Goal: Information Seeking & Learning: Find specific page/section

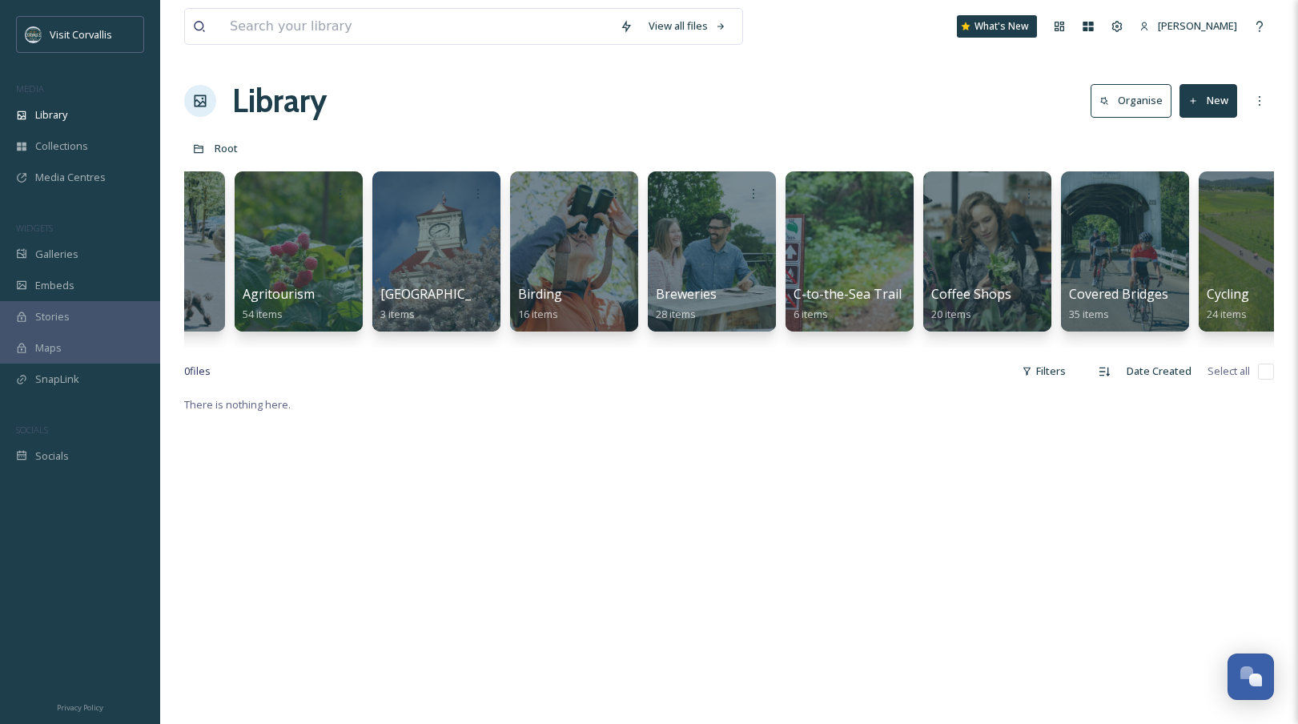
scroll to position [0, 95]
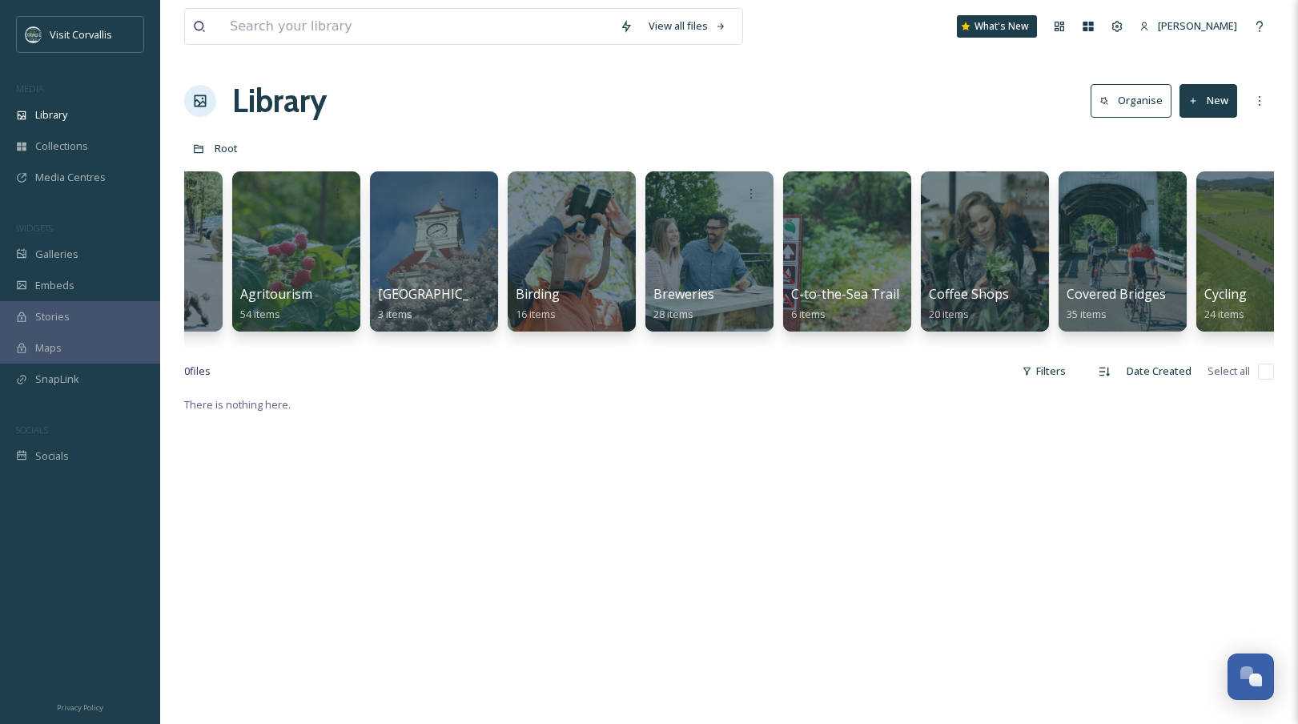
click at [710, 231] on div at bounding box center [710, 251] width 128 height 160
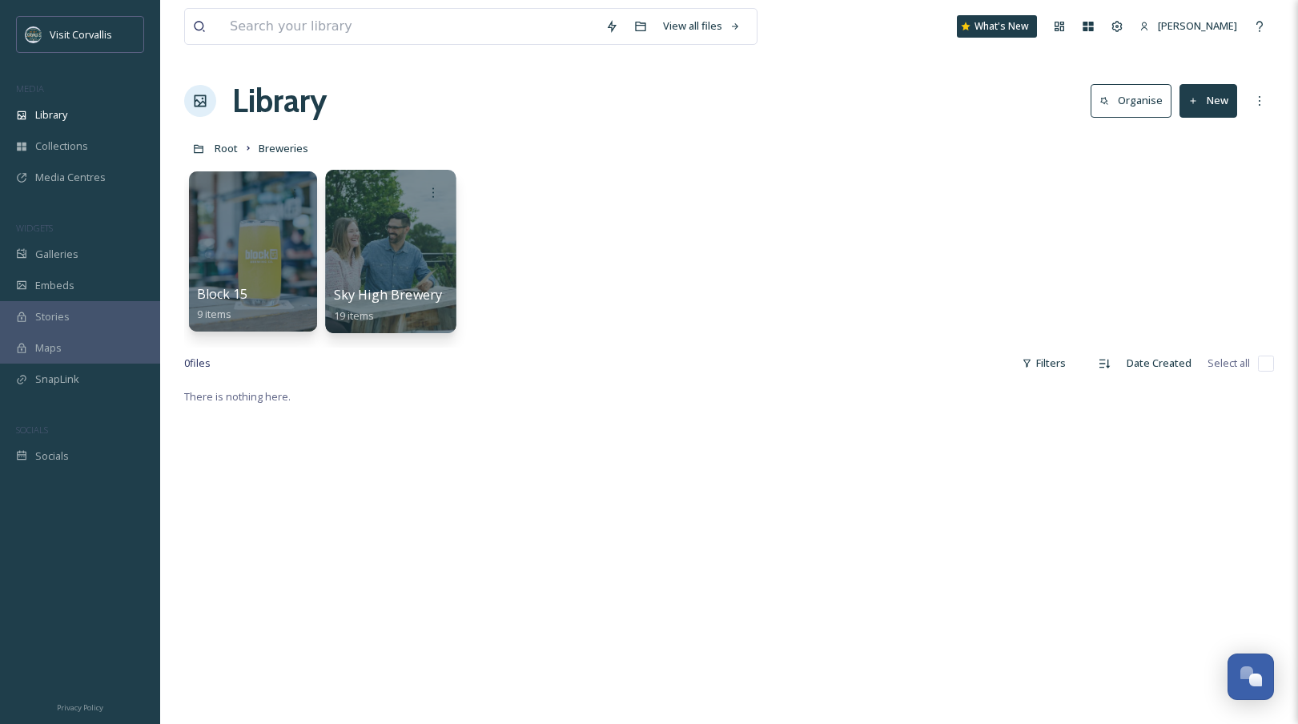
click at [386, 257] on div at bounding box center [390, 251] width 131 height 163
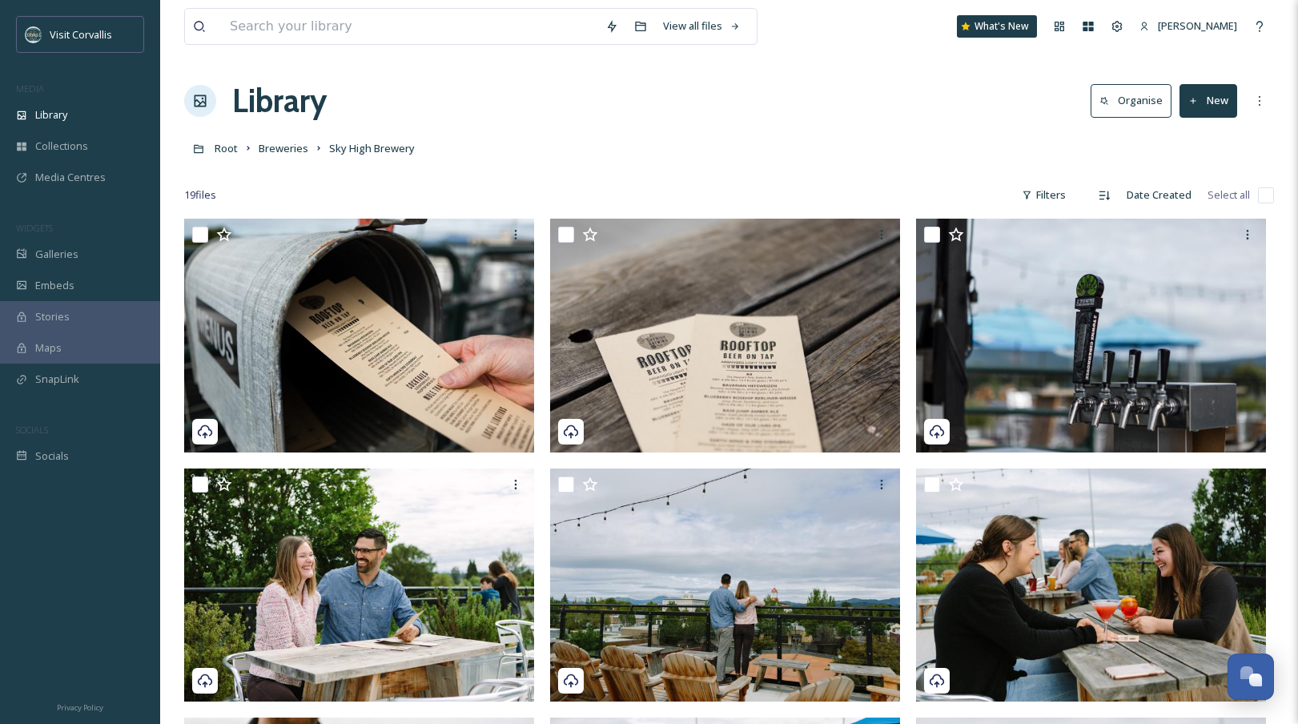
click at [621, 110] on div "Library Organise New" at bounding box center [729, 101] width 1090 height 48
click at [61, 122] on span "Library" at bounding box center [51, 114] width 32 height 15
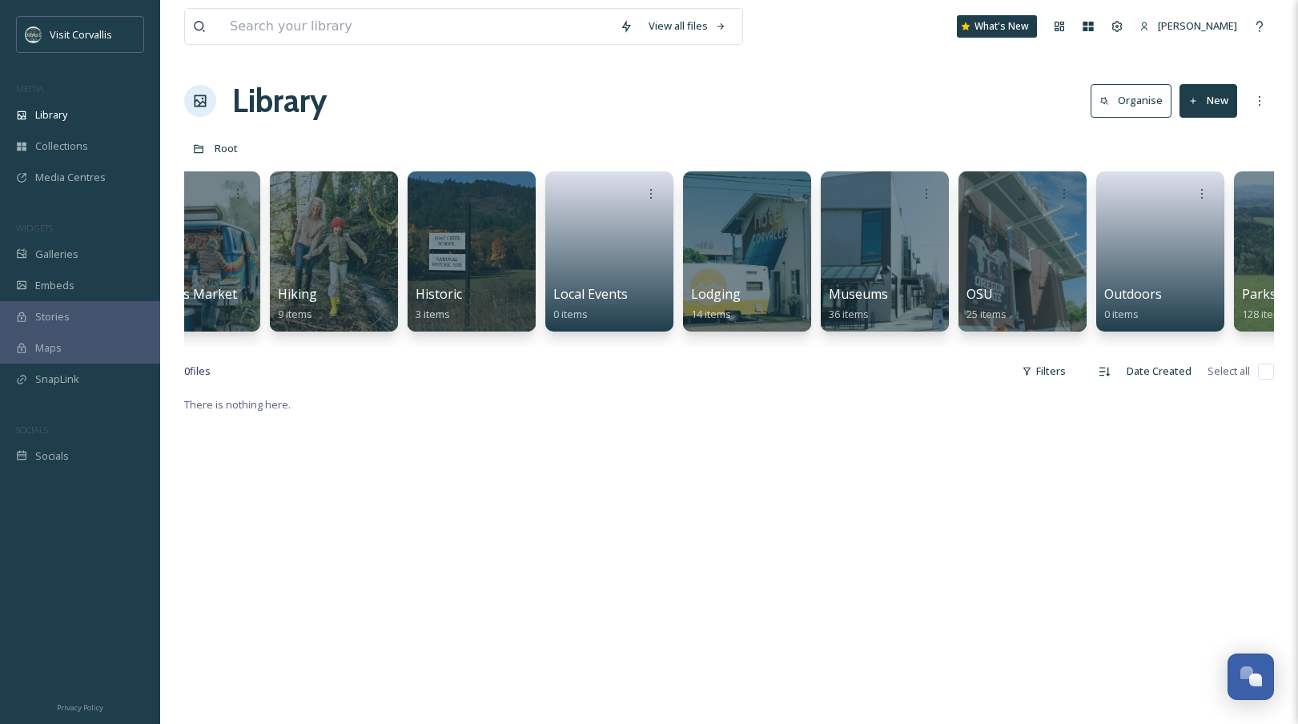
scroll to position [0, 1848]
click at [616, 247] on link at bounding box center [609, 246] width 115 height 78
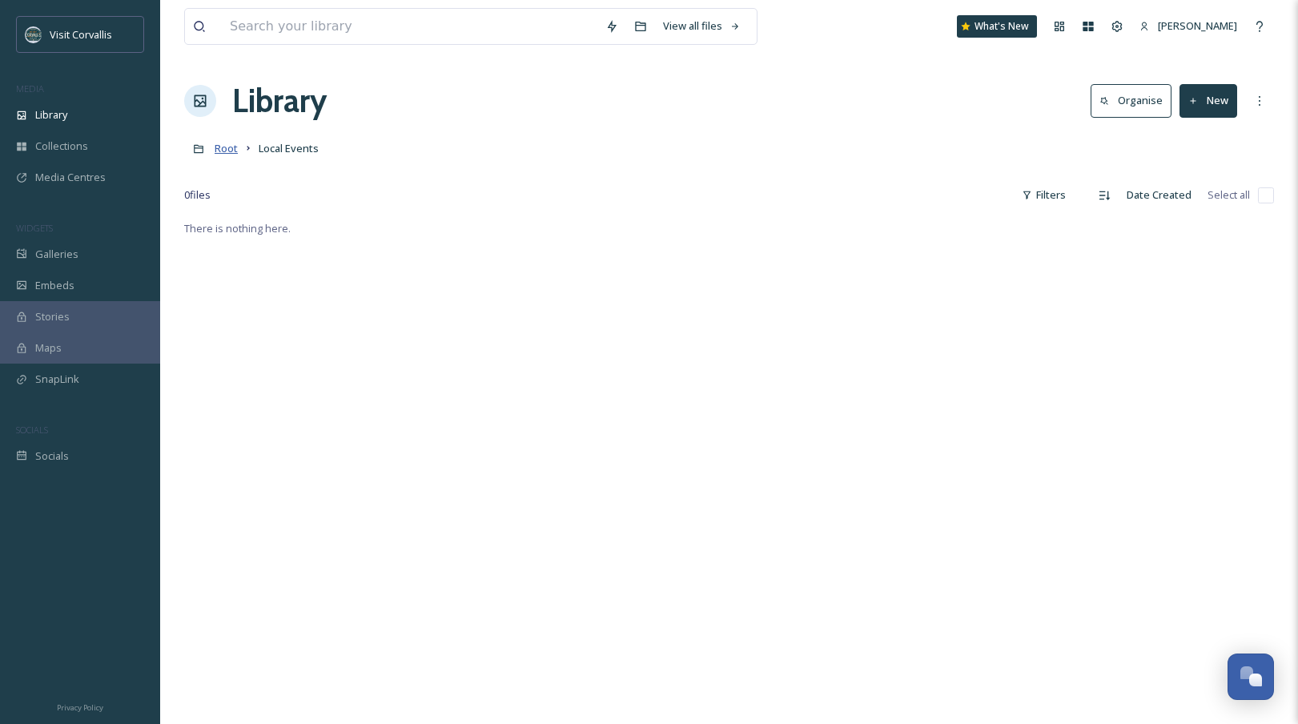
click at [223, 154] on span "Root" at bounding box center [226, 148] width 23 height 14
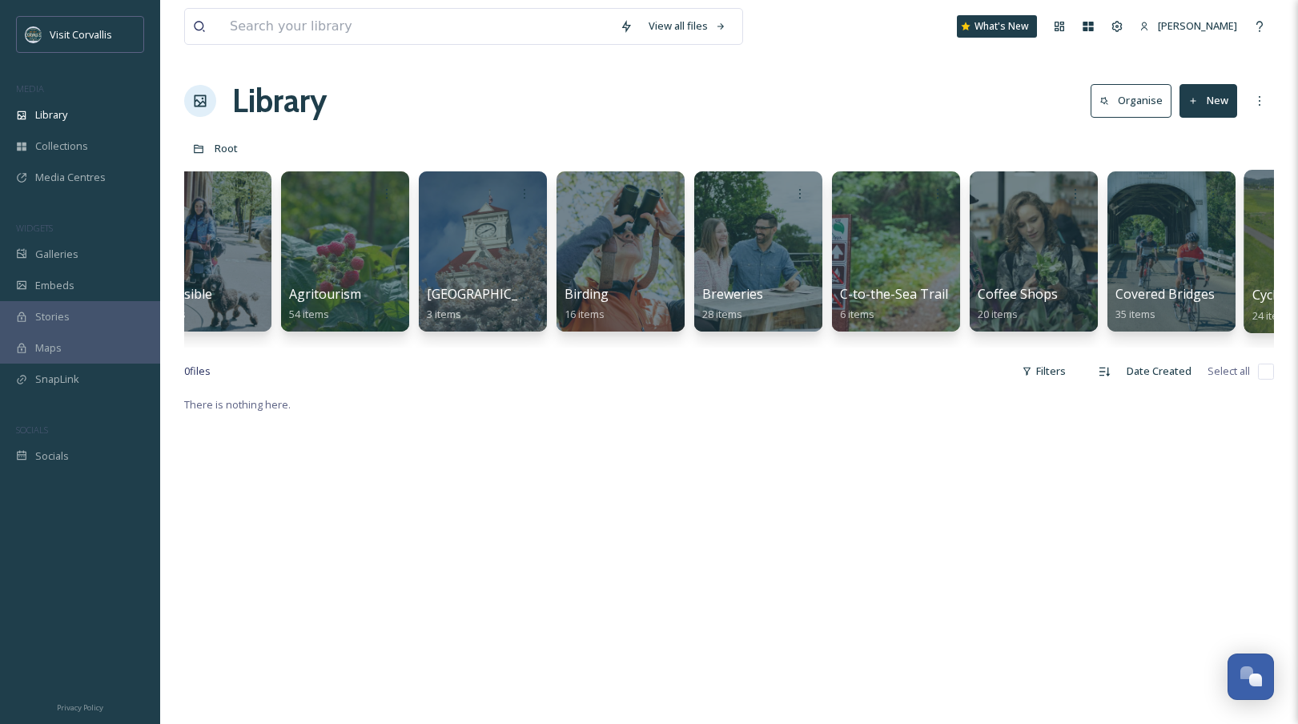
scroll to position [0, 37]
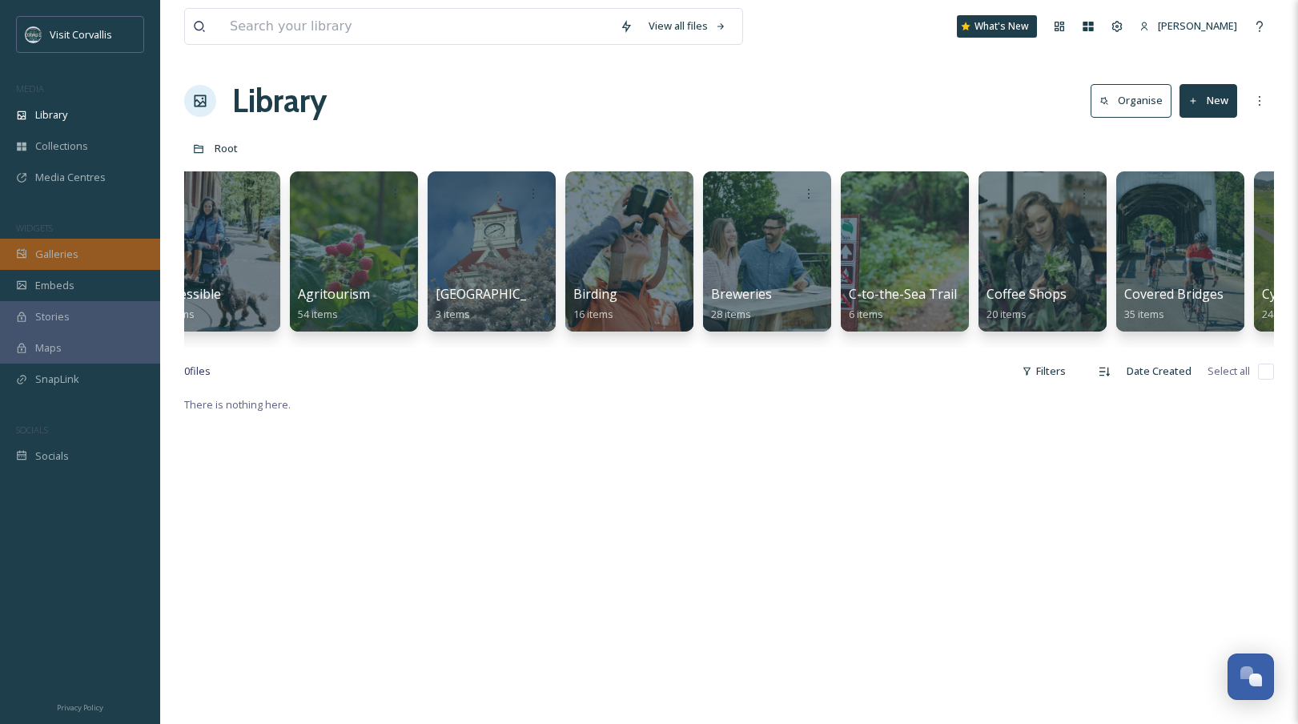
click at [74, 260] on span "Galleries" at bounding box center [56, 254] width 43 height 15
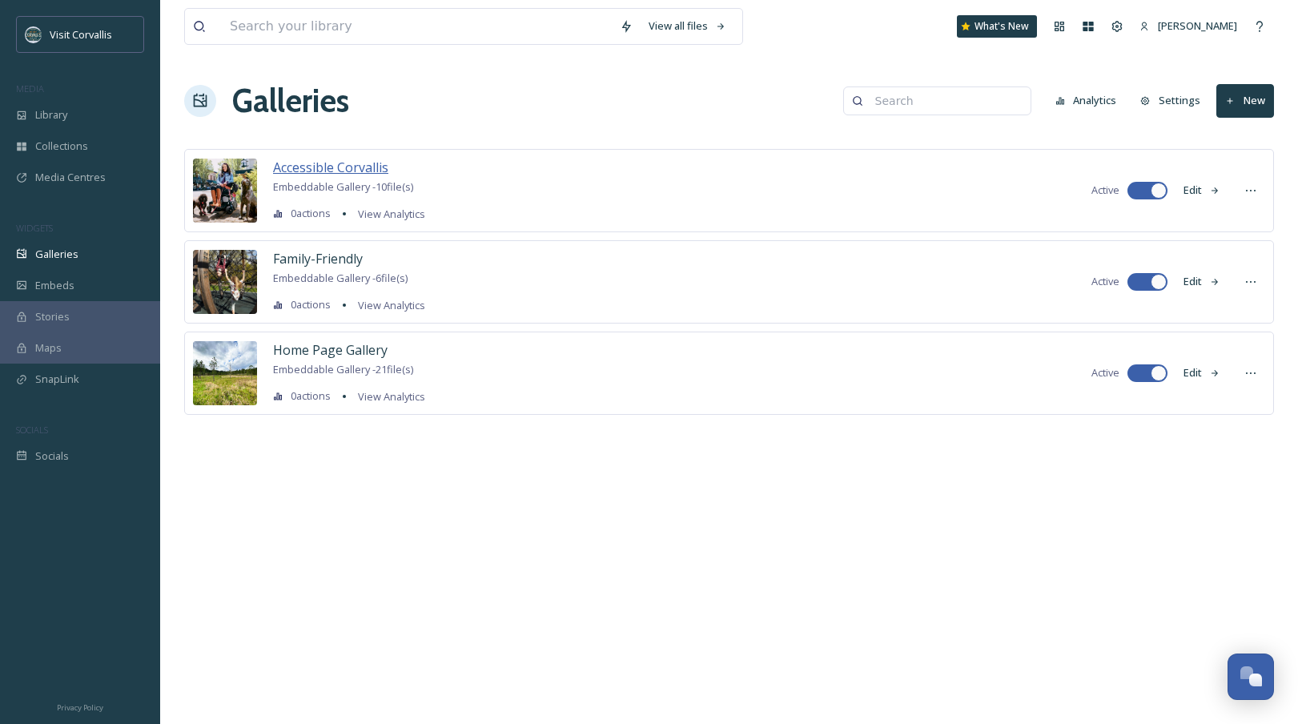
click at [344, 171] on span "Accessible Corvallis" at bounding box center [330, 168] width 115 height 18
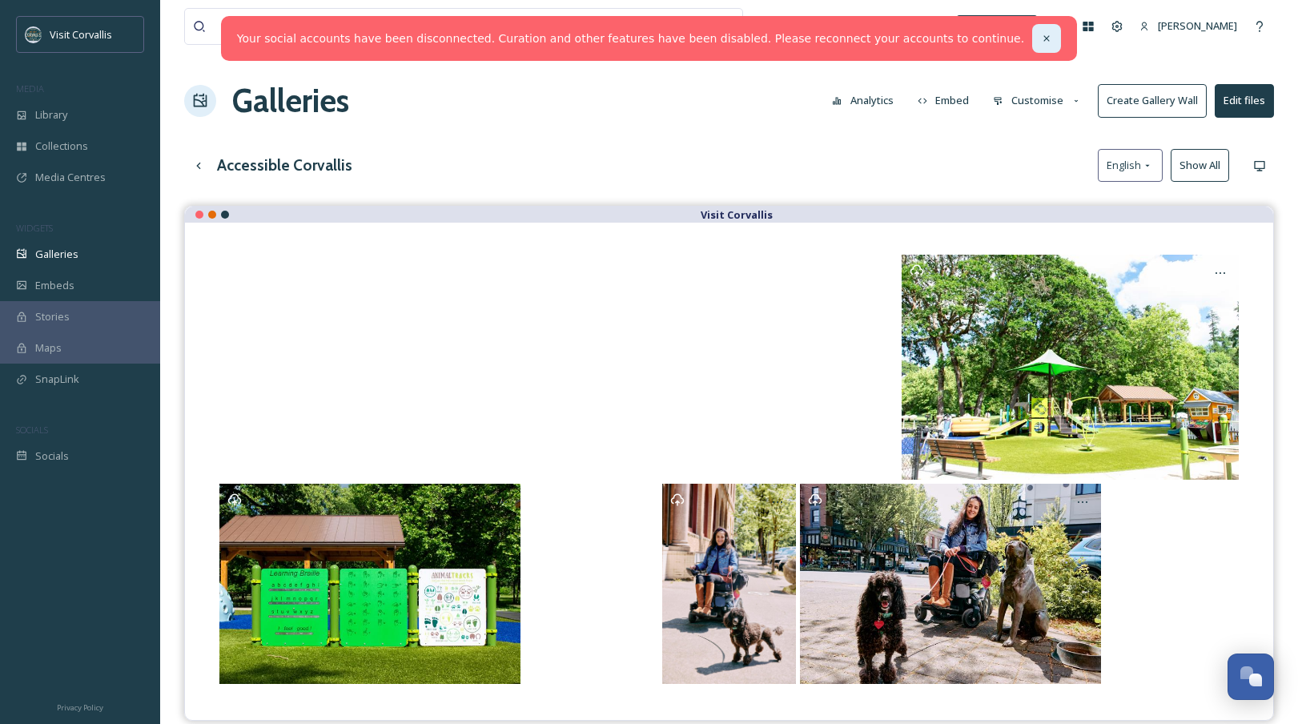
click at [1041, 35] on icon at bounding box center [1046, 38] width 11 height 11
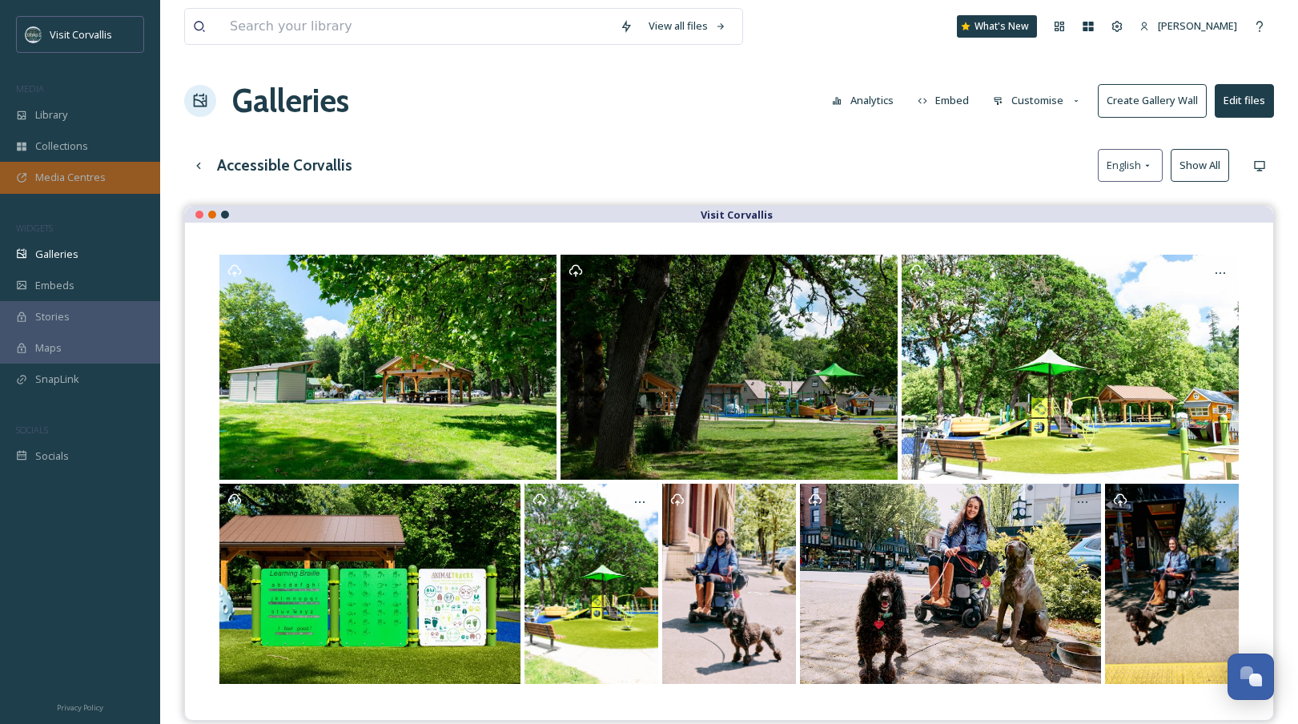
click at [58, 176] on span "Media Centres" at bounding box center [70, 177] width 70 height 15
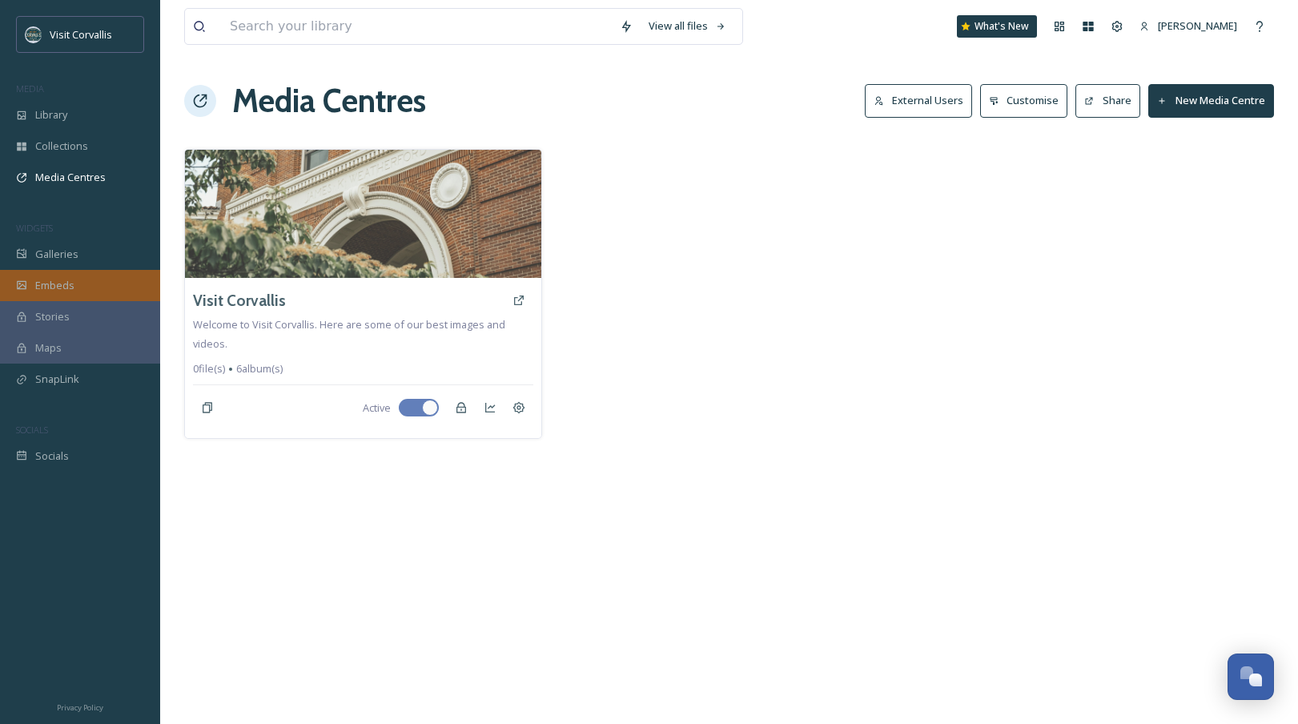
click at [55, 276] on div "Embeds" at bounding box center [80, 285] width 160 height 31
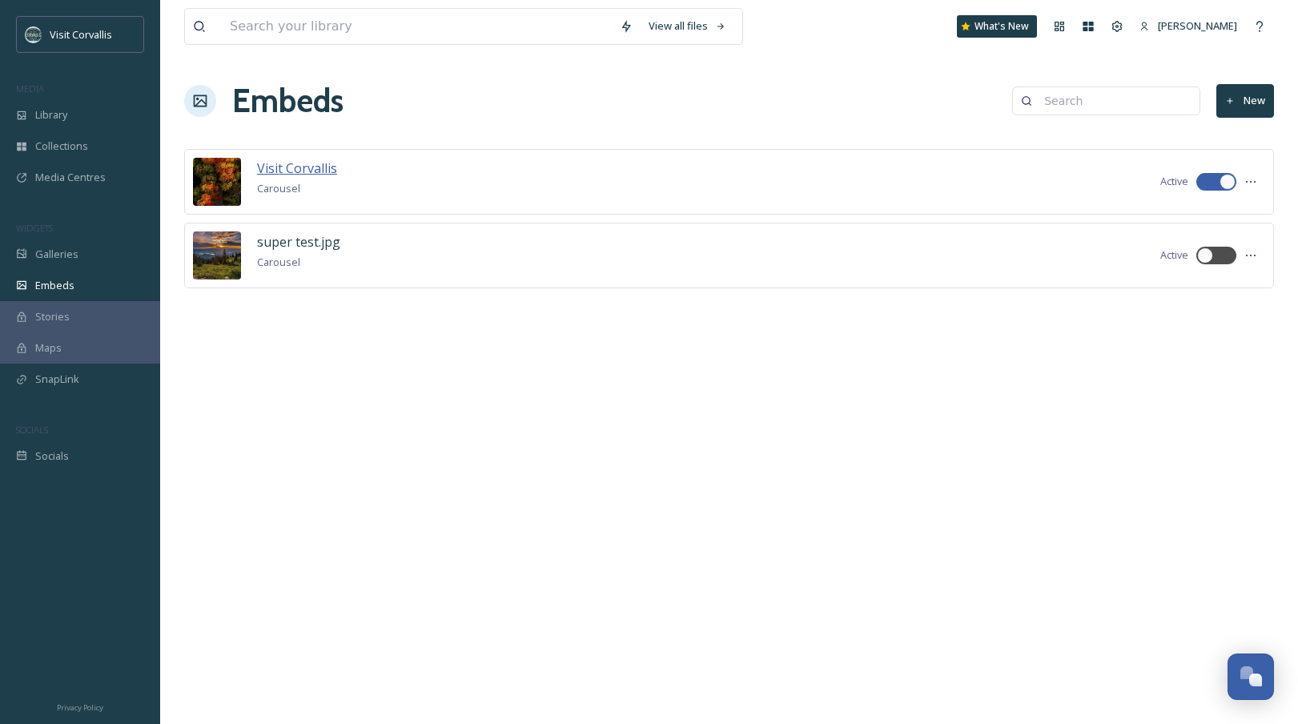
click at [287, 169] on span "Visit Corvallis" at bounding box center [297, 168] width 80 height 18
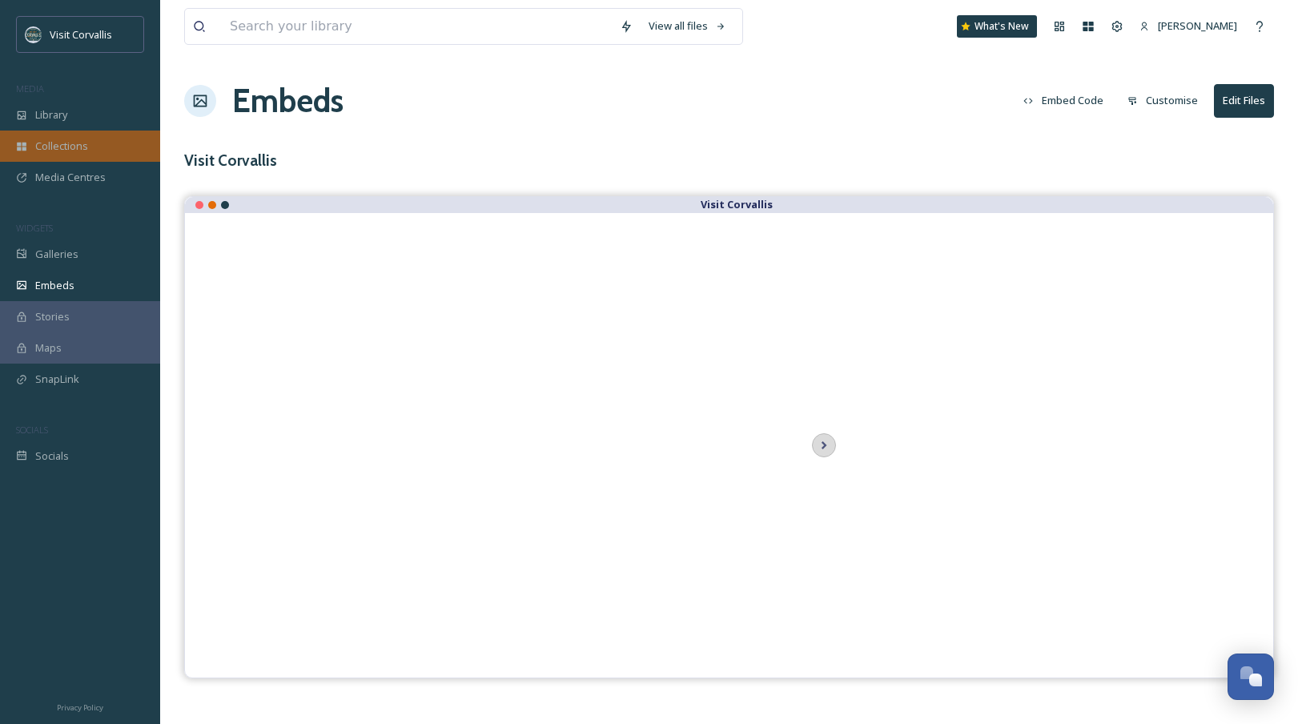
click at [49, 152] on span "Collections" at bounding box center [61, 146] width 53 height 15
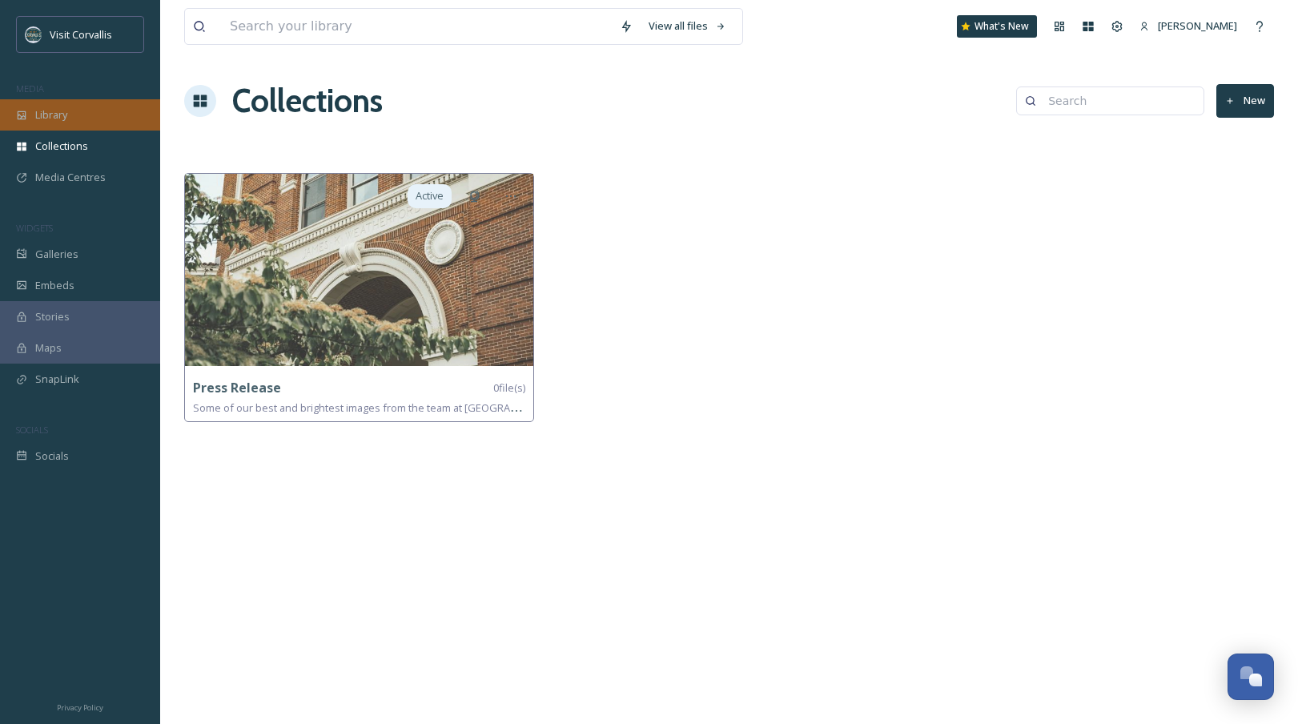
click at [70, 119] on div "Library" at bounding box center [80, 114] width 160 height 31
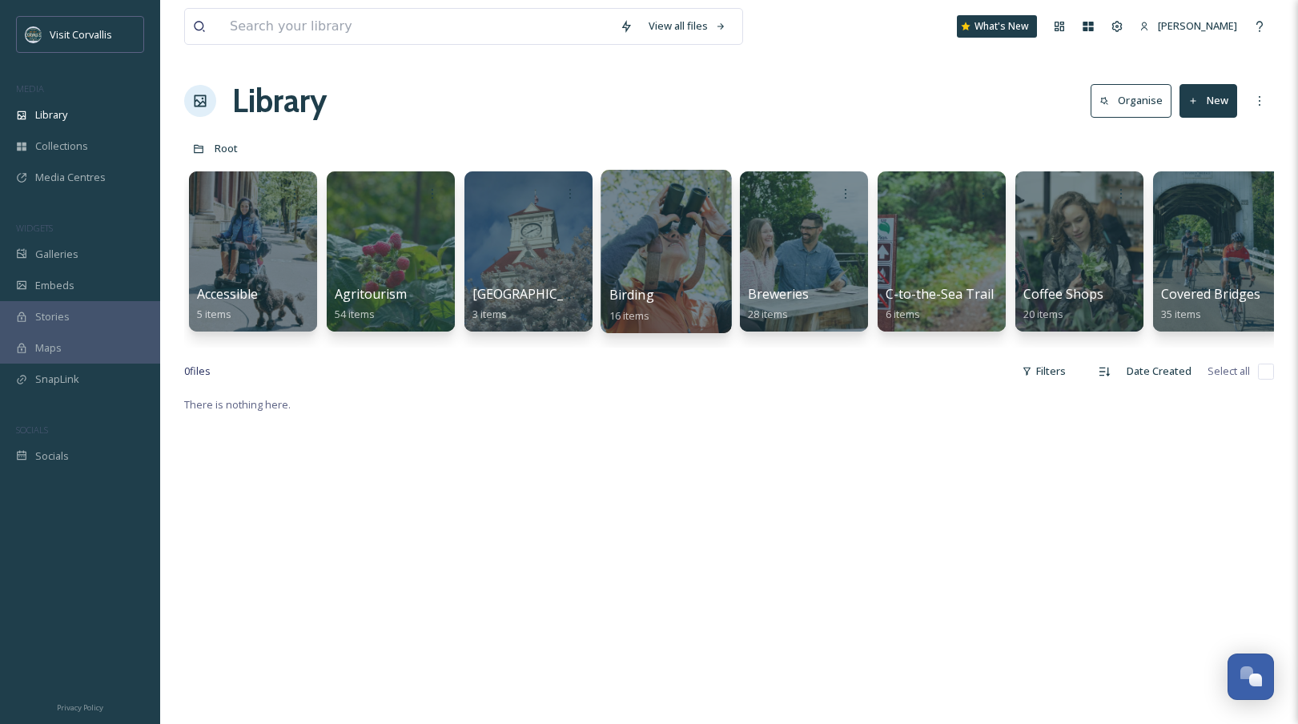
click at [669, 253] on div at bounding box center [666, 251] width 131 height 163
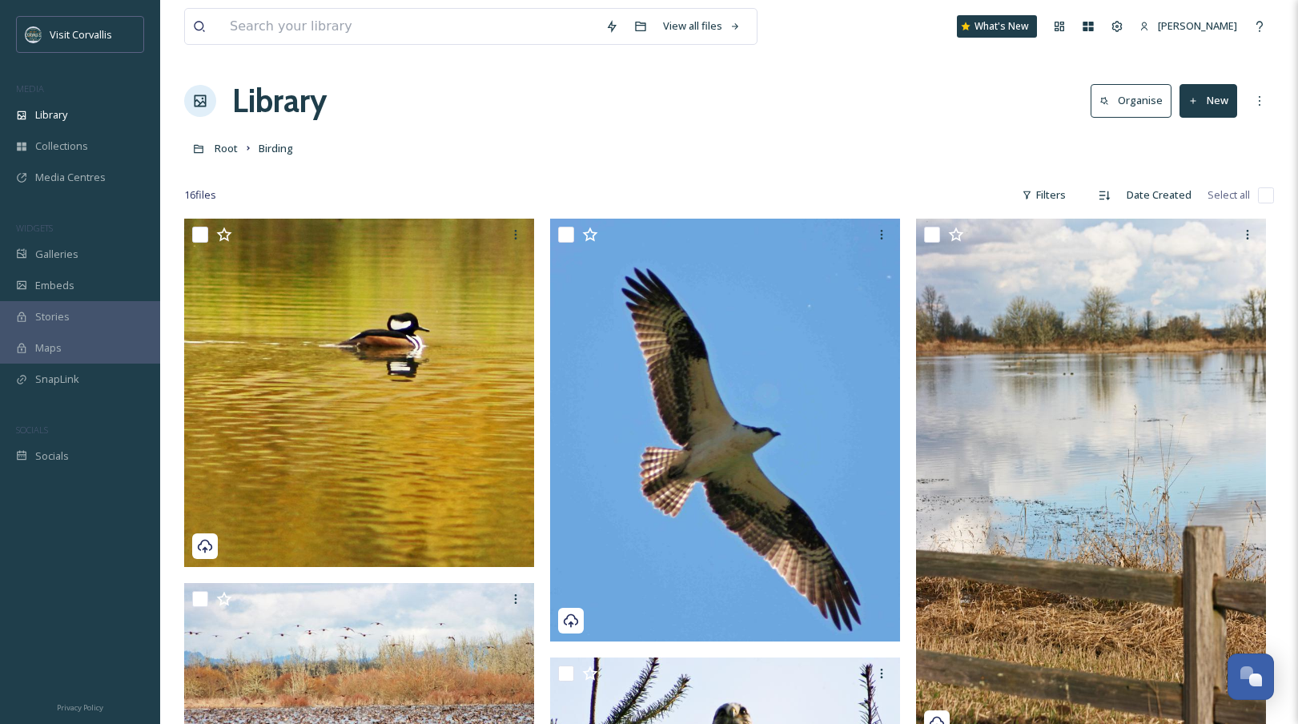
scroll to position [86, 0]
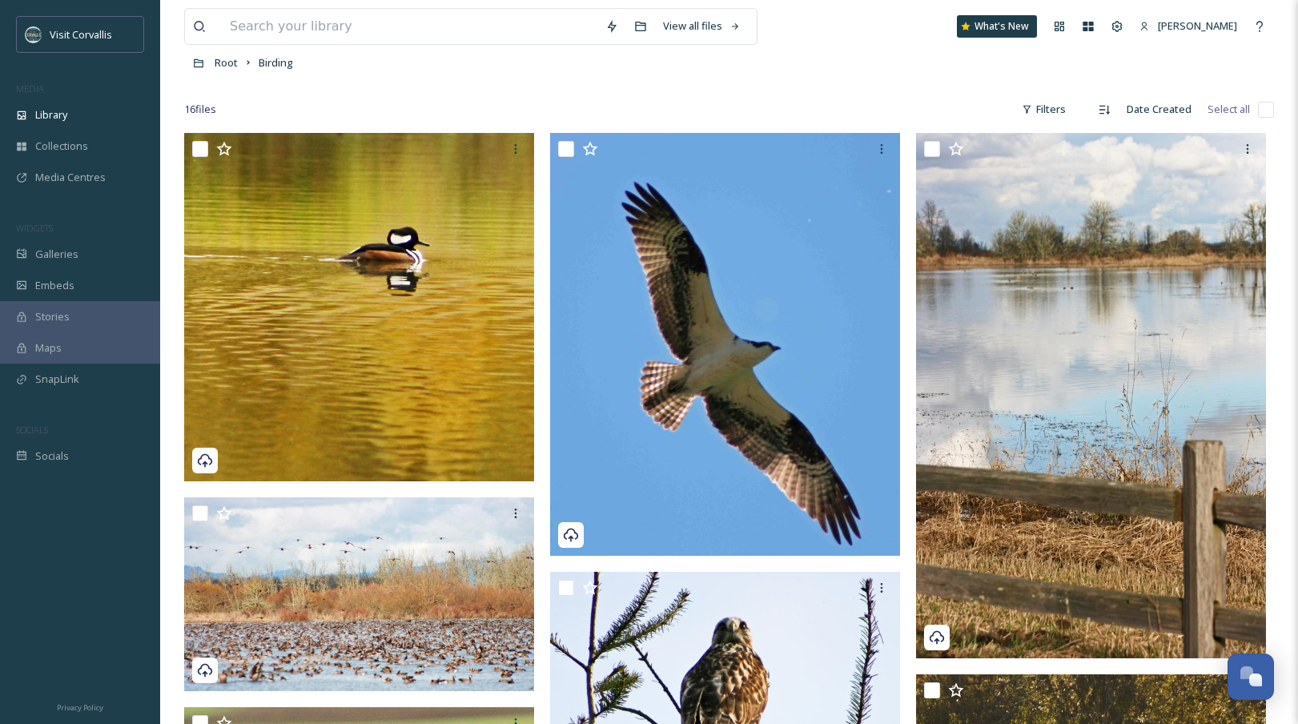
click at [772, 241] on img at bounding box center [725, 344] width 350 height 423
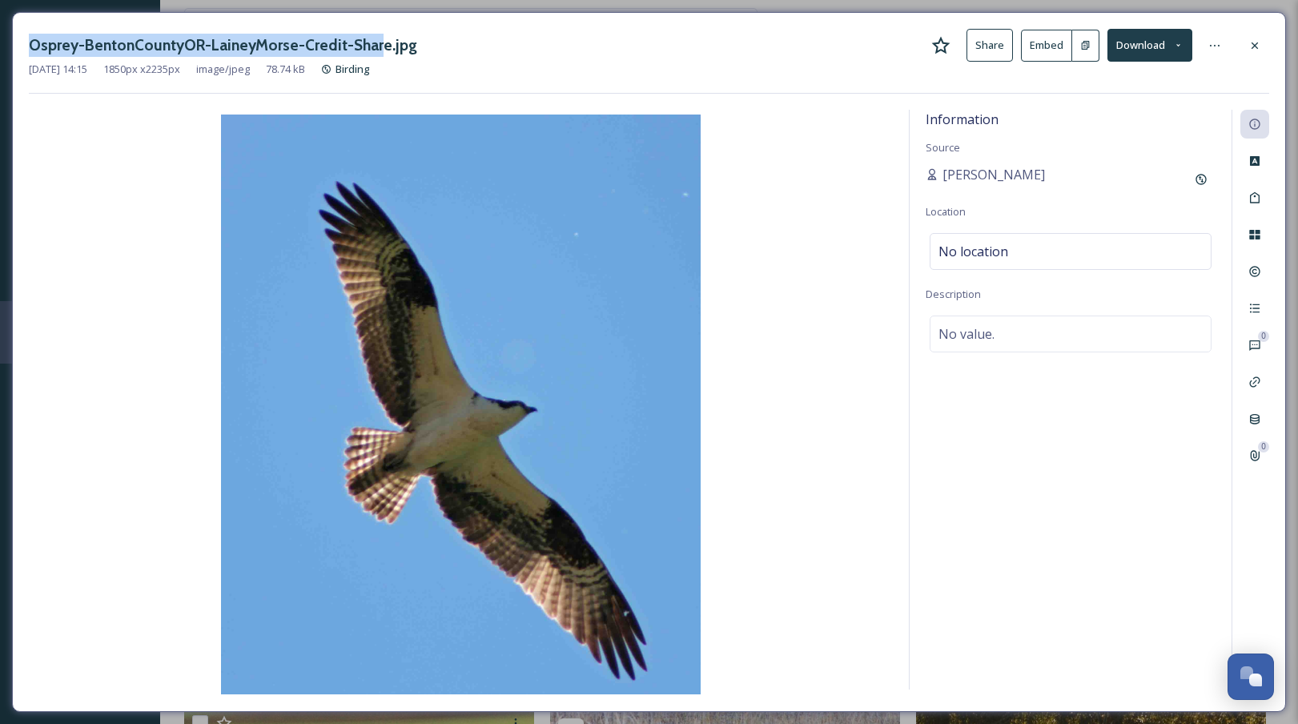
drag, startPoint x: 31, startPoint y: 42, endPoint x: 377, endPoint y: 46, distance: 346.0
click at [377, 46] on h3 "Osprey-BentonCountyOR-LaineyMorse-Credit-Share.jpg" at bounding box center [223, 45] width 388 height 23
click at [241, 41] on h3 "Osprey-BentonCountyOR-LaineyMorse-Credit-Share.jpg" at bounding box center [223, 45] width 388 height 23
drag, startPoint x: 205, startPoint y: 48, endPoint x: 380, endPoint y: 44, distance: 175.4
click at [380, 44] on h3 "Osprey-BentonCountyOR-LaineyMorse-Credit-Share.jpg" at bounding box center [223, 45] width 388 height 23
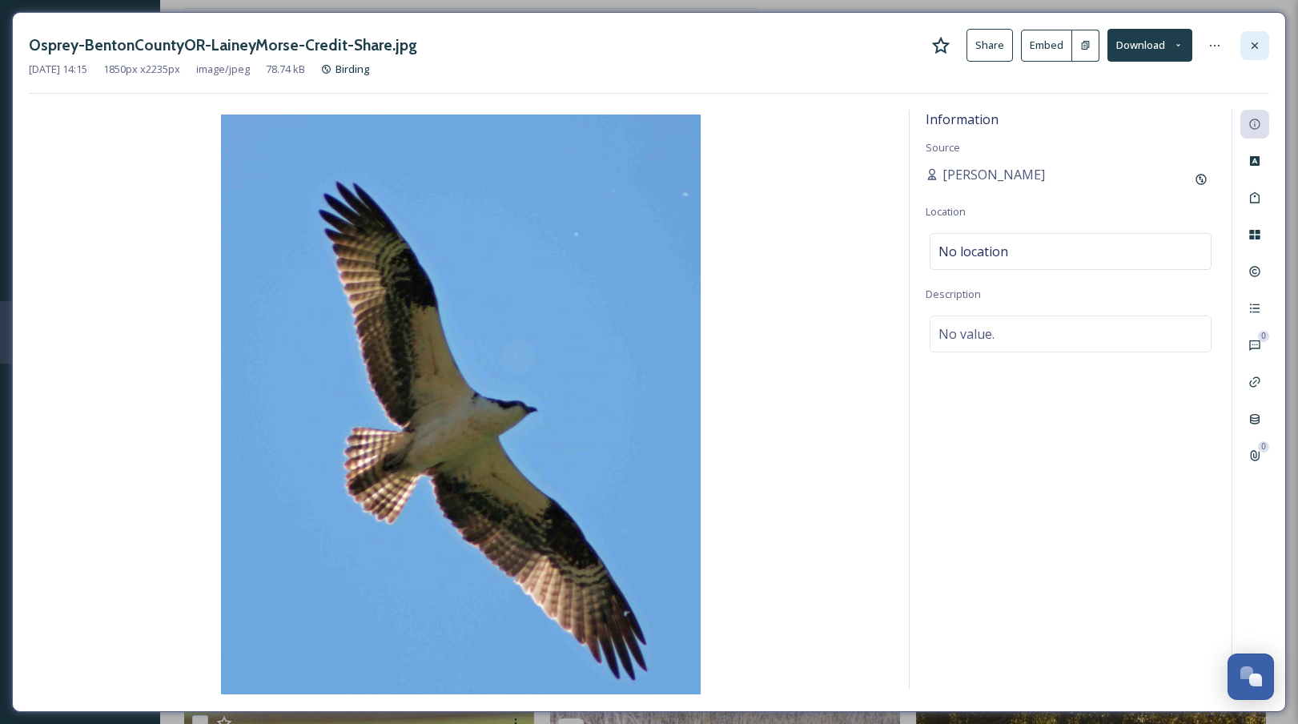
click at [1260, 48] on icon at bounding box center [1255, 45] width 13 height 13
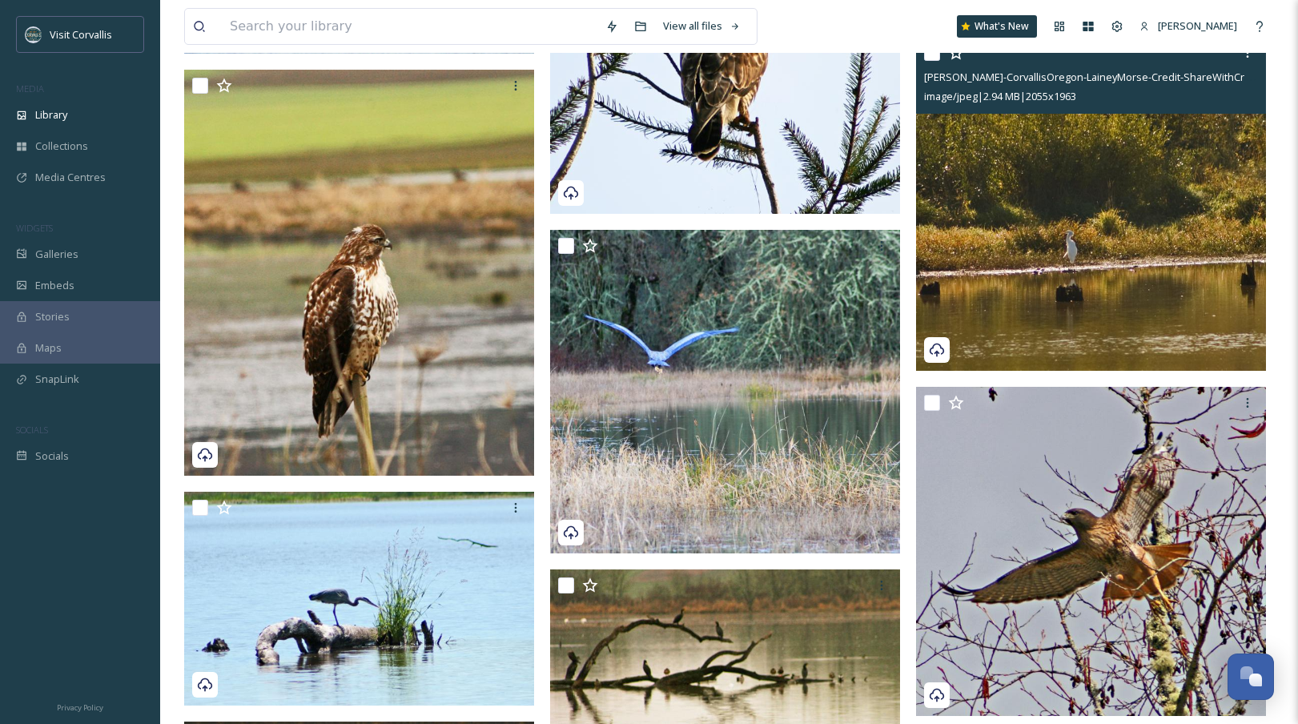
scroll to position [776, 0]
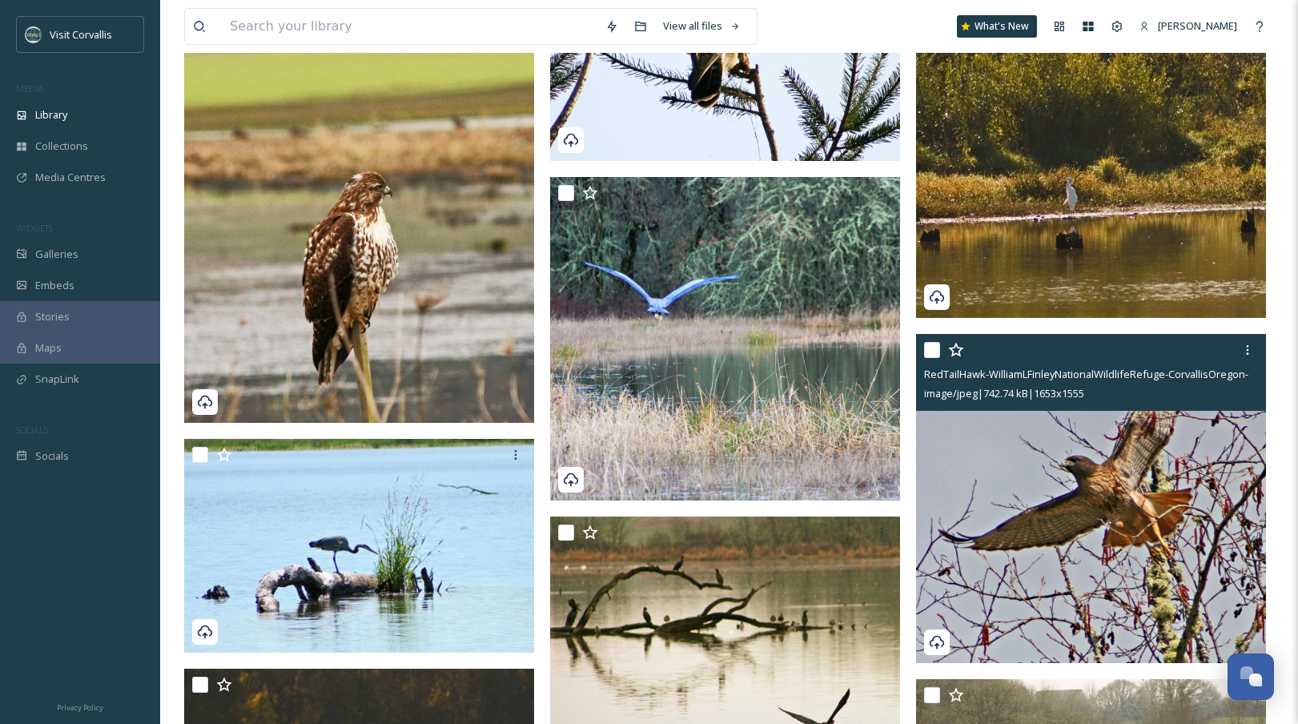
click at [1107, 457] on img at bounding box center [1091, 498] width 350 height 329
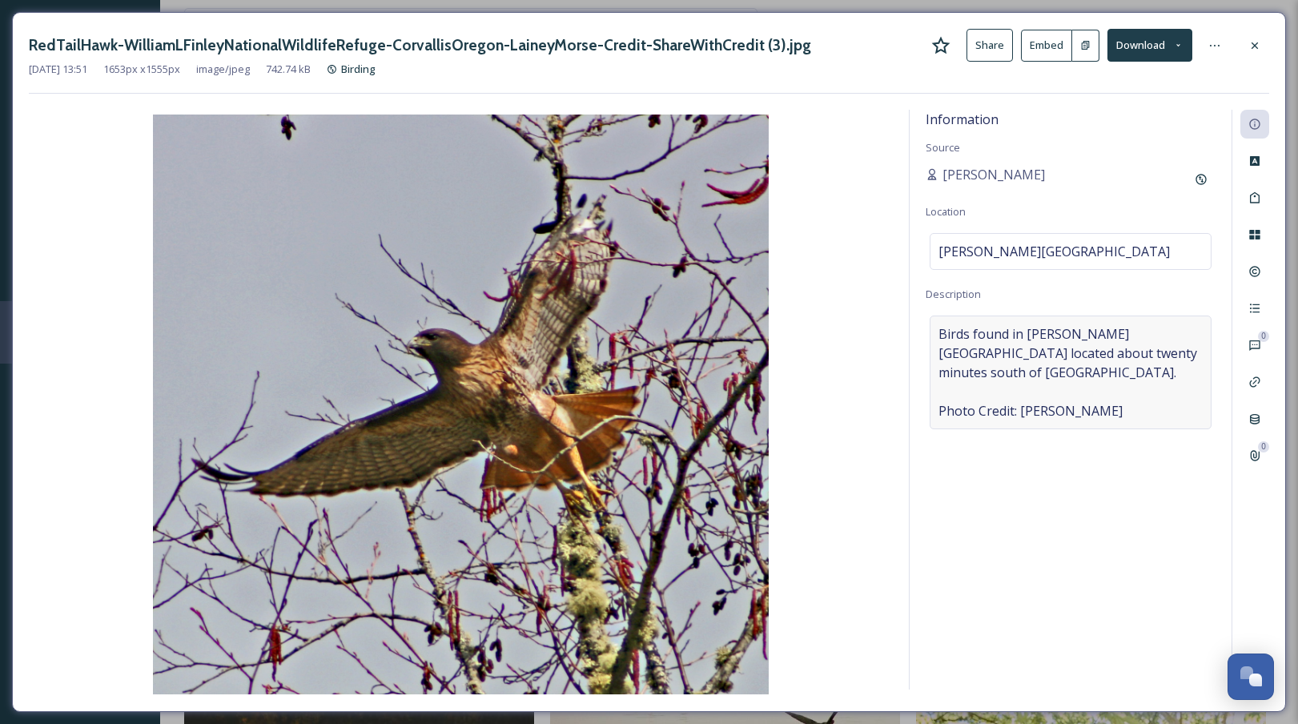
click at [1107, 415] on span "Birds found in William L. Finley National Wildlife Refuge located about twenty …" at bounding box center [1071, 372] width 264 height 96
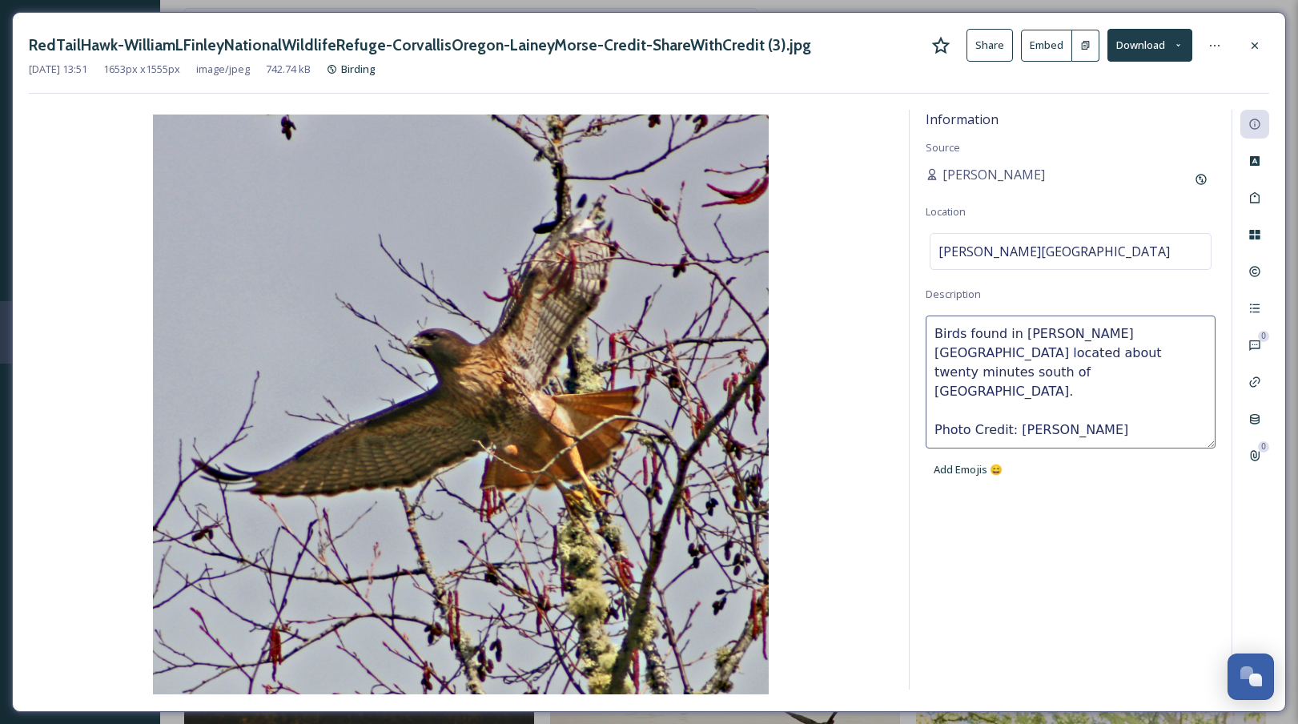
drag, startPoint x: 937, startPoint y: 328, endPoint x: 1056, endPoint y: 369, distance: 126.1
click at [1056, 369] on textarea "Birds found in William L. Finley National Wildlife Refuge located about twenty …" at bounding box center [1071, 382] width 290 height 133
click at [1033, 369] on textarea "Birds found in William L. Finley National Wildlife Refuge located about twenty …" at bounding box center [1071, 382] width 290 height 133
drag, startPoint x: 934, startPoint y: 331, endPoint x: 1085, endPoint y: 387, distance: 161.4
click at [1085, 387] on textarea "Birds found in William L. Finley National Wildlife Refuge located about twenty …" at bounding box center [1071, 382] width 290 height 133
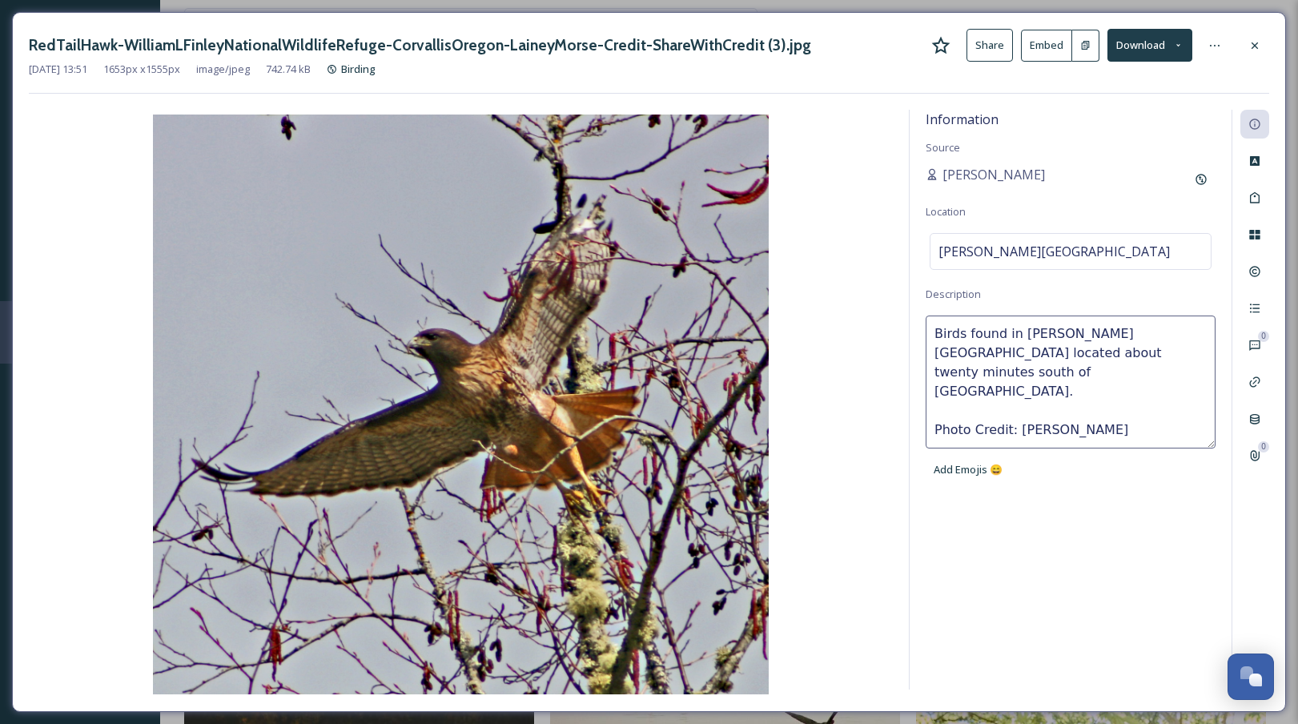
drag, startPoint x: 937, startPoint y: 410, endPoint x: 1109, endPoint y: 415, distance: 172.3
click at [1109, 415] on textarea "Birds found in William L. Finley National Wildlife Refuge located about twenty …" at bounding box center [1071, 382] width 290 height 133
click at [1113, 414] on textarea "Birds found in William L. Finley National Wildlife Refuge located about twenty …" at bounding box center [1071, 382] width 290 height 133
drag, startPoint x: 1098, startPoint y: 409, endPoint x: 943, endPoint y: 408, distance: 154.6
click at [935, 408] on textarea "Birds found in William L. Finley National Wildlife Refuge located about twenty …" at bounding box center [1071, 382] width 290 height 133
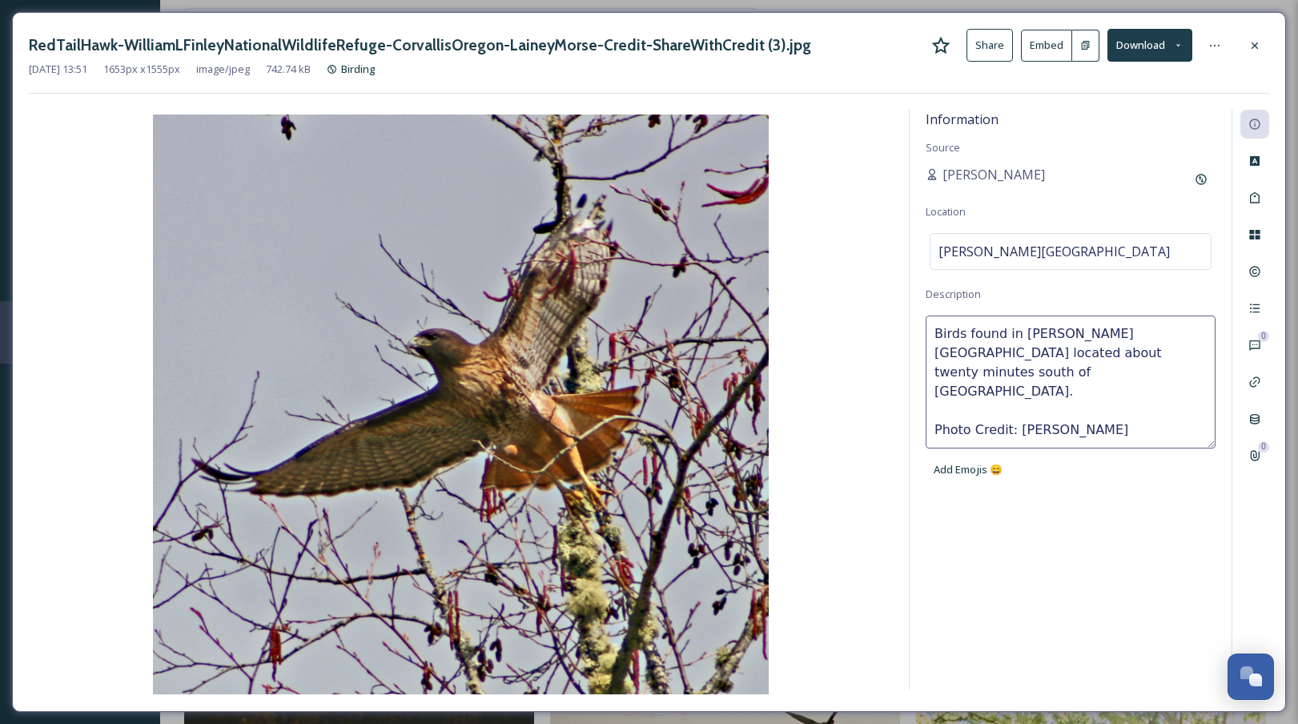
click at [946, 408] on textarea "Birds found in William L. Finley National Wildlife Refuge located about twenty …" at bounding box center [1071, 382] width 290 height 133
click at [1252, 39] on icon at bounding box center [1255, 45] width 13 height 13
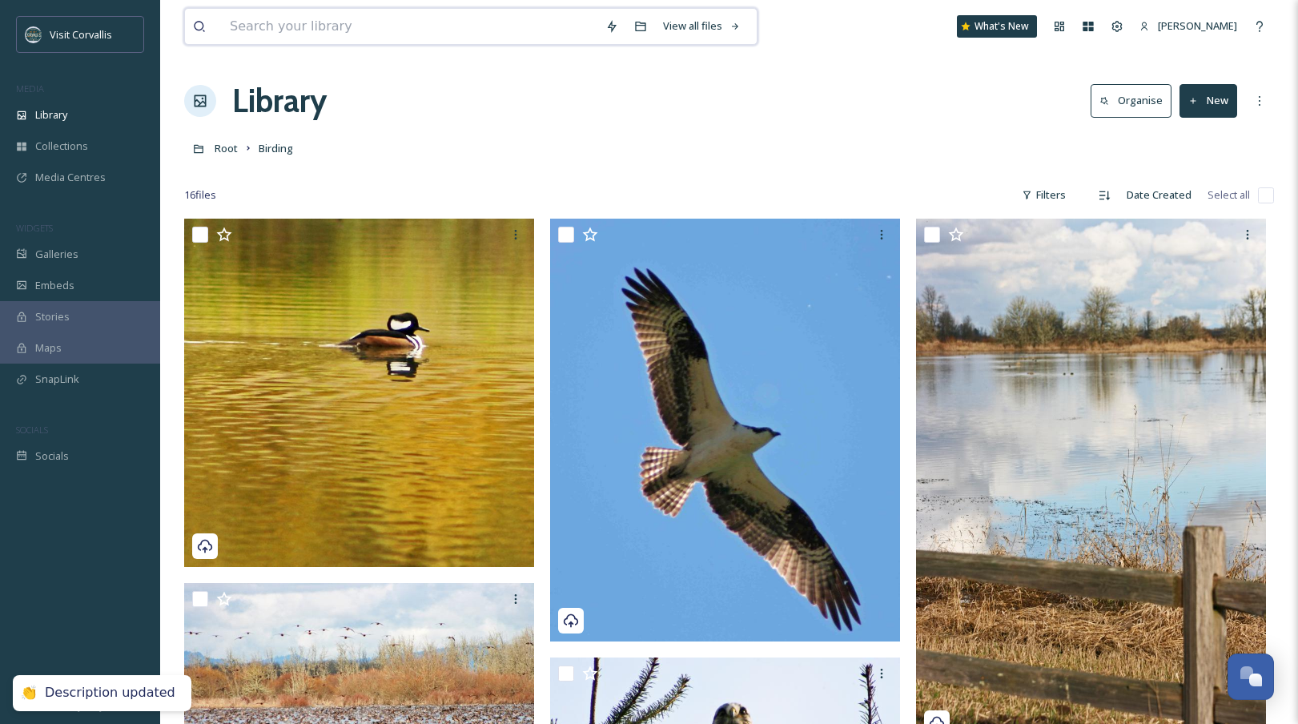
click at [301, 33] on input at bounding box center [410, 26] width 376 height 35
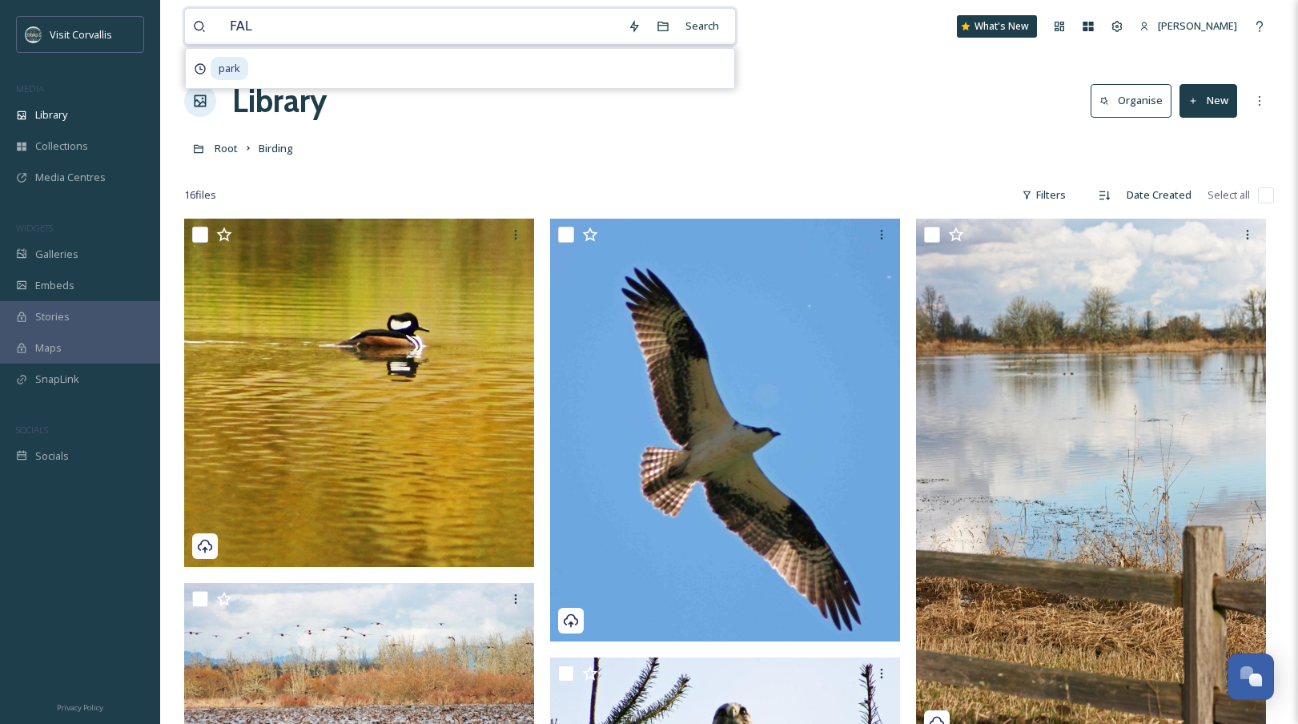
type input "FALL"
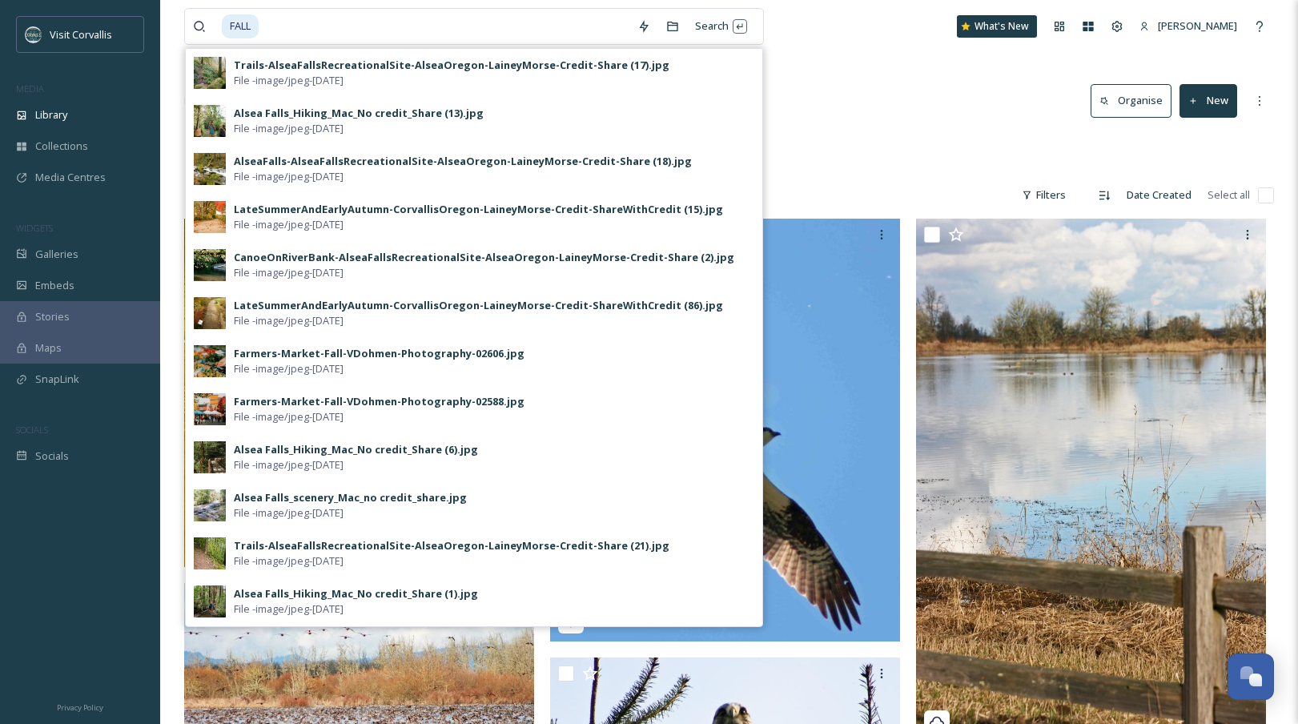
drag, startPoint x: 875, startPoint y: 108, endPoint x: 778, endPoint y: 97, distance: 97.6
click at [875, 108] on div "Library Organise New" at bounding box center [729, 101] width 1090 height 48
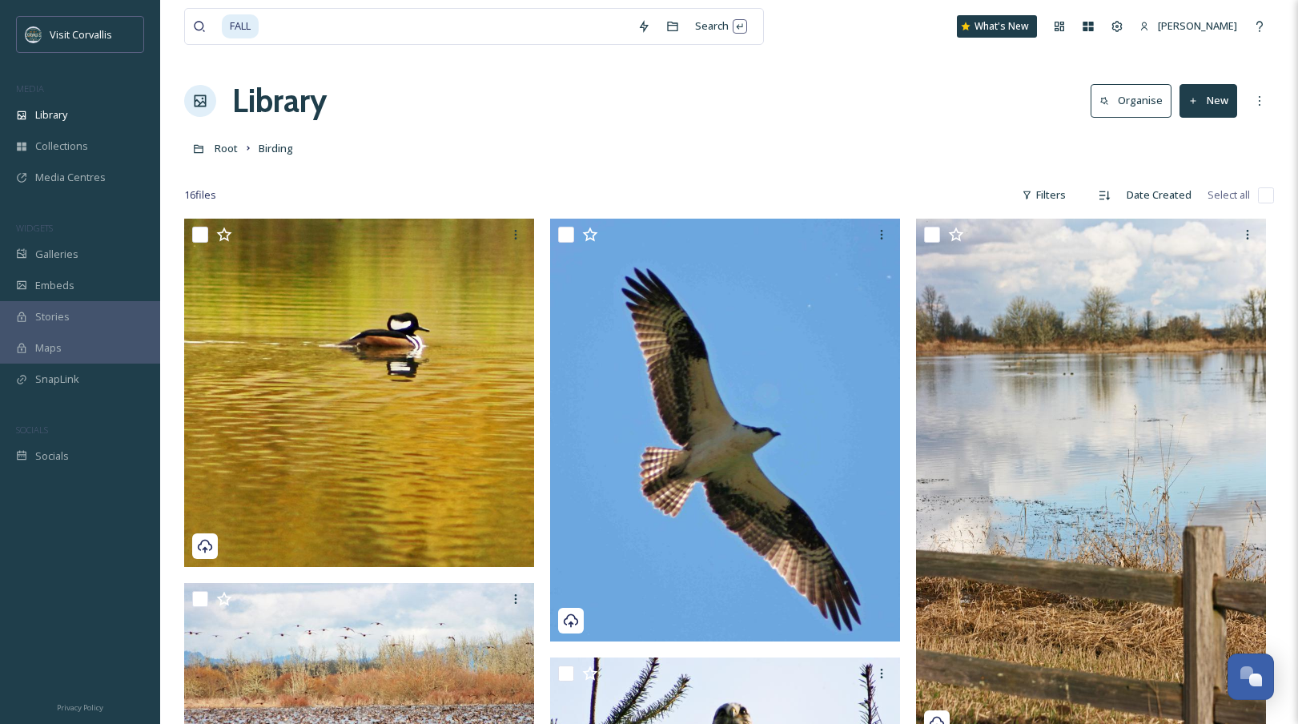
click at [262, 24] on div "FALL" at bounding box center [426, 26] width 408 height 35
drag, startPoint x: 258, startPoint y: 29, endPoint x: 183, endPoint y: 25, distance: 74.6
click at [222, 25] on div "FALL" at bounding box center [426, 26] width 408 height 35
click at [319, 35] on input at bounding box center [444, 26] width 369 height 35
click at [246, 29] on span "FALL" at bounding box center [240, 25] width 37 height 23
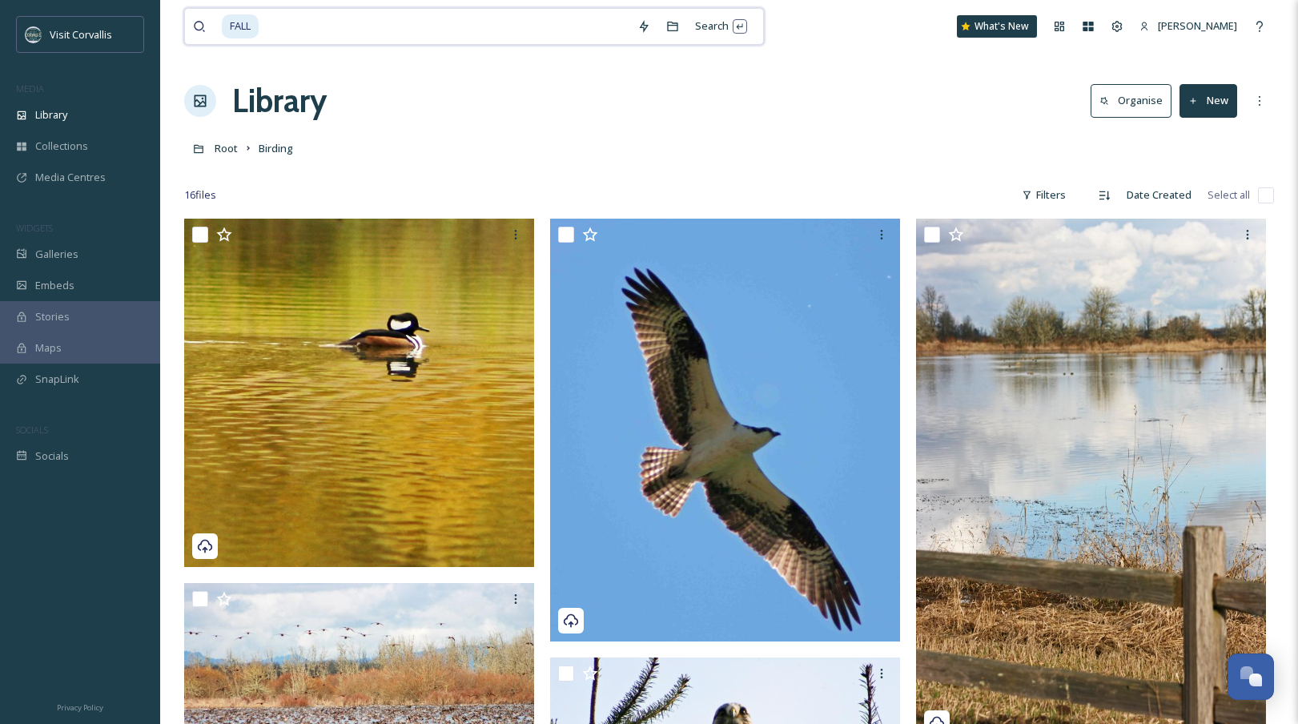
drag, startPoint x: 269, startPoint y: 24, endPoint x: 235, endPoint y: 24, distance: 33.6
click at [222, 23] on div "FALL" at bounding box center [426, 26] width 408 height 35
type input "F"
type input "Outdoor dining"
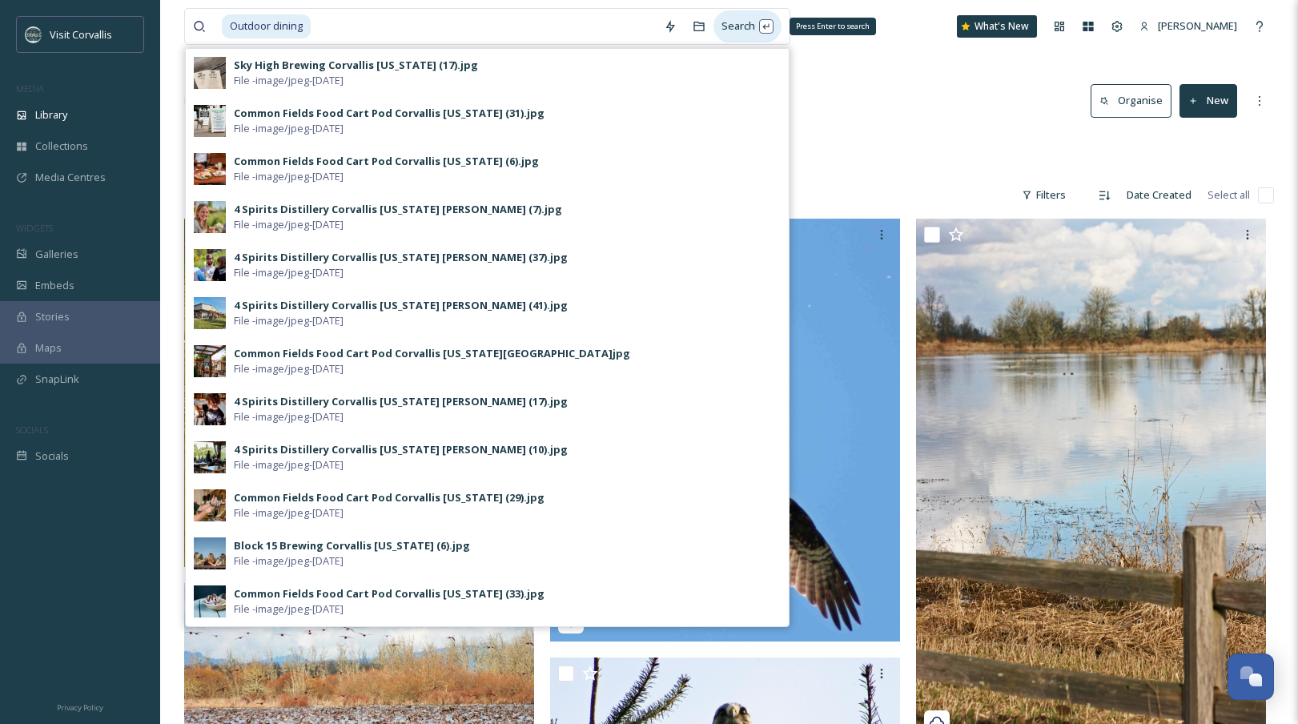
click at [772, 30] on div "Search Press Enter to search" at bounding box center [748, 25] width 68 height 31
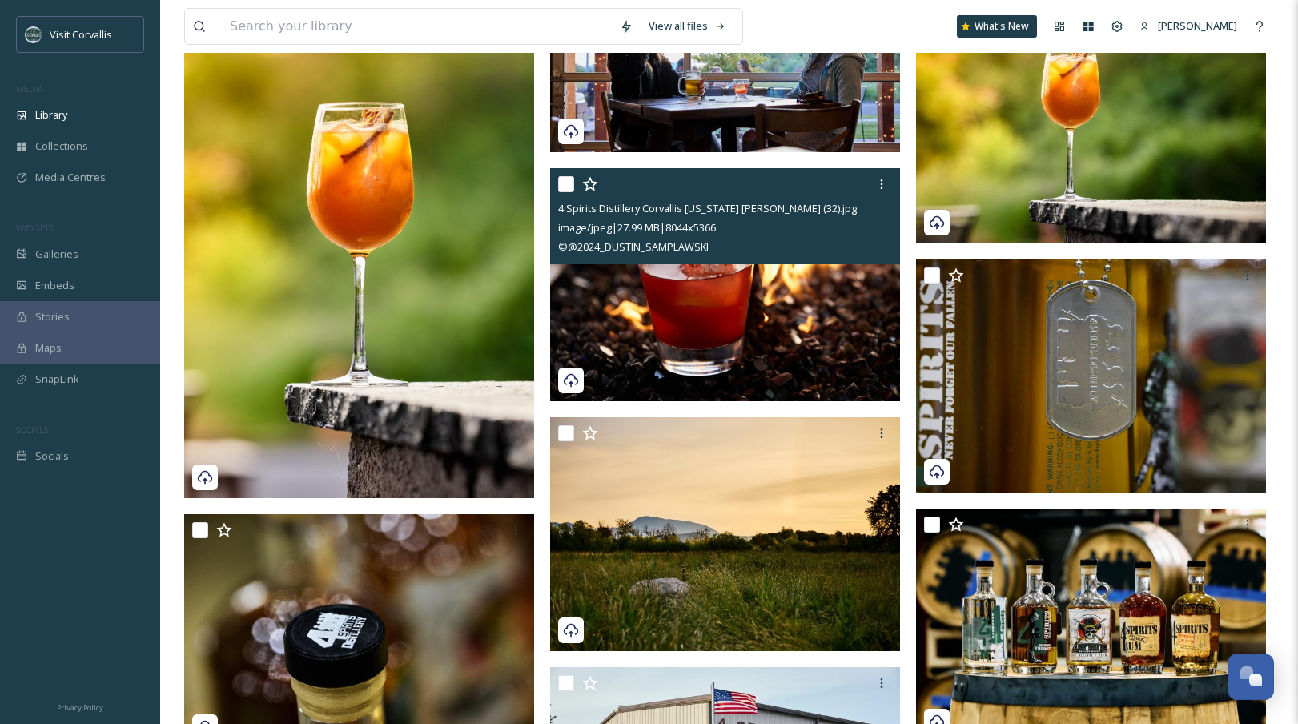
scroll to position [6669, 0]
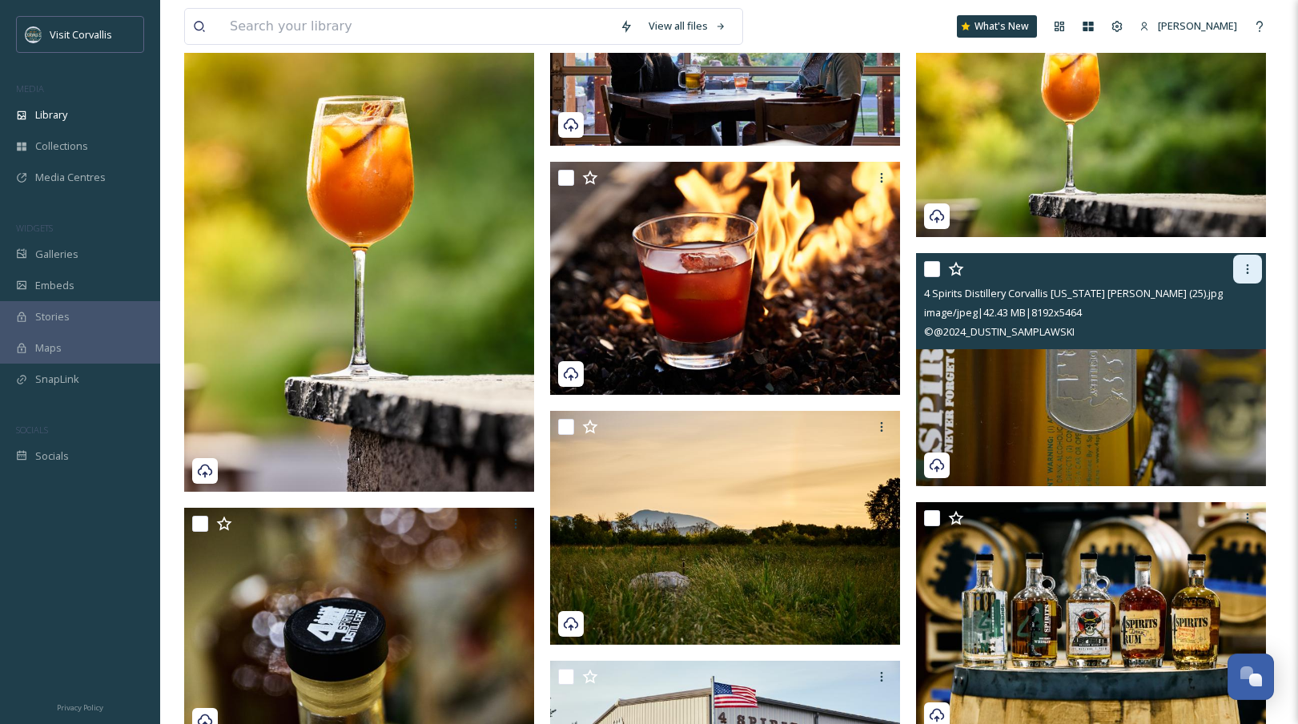
click at [1244, 274] on icon at bounding box center [1247, 269] width 13 height 13
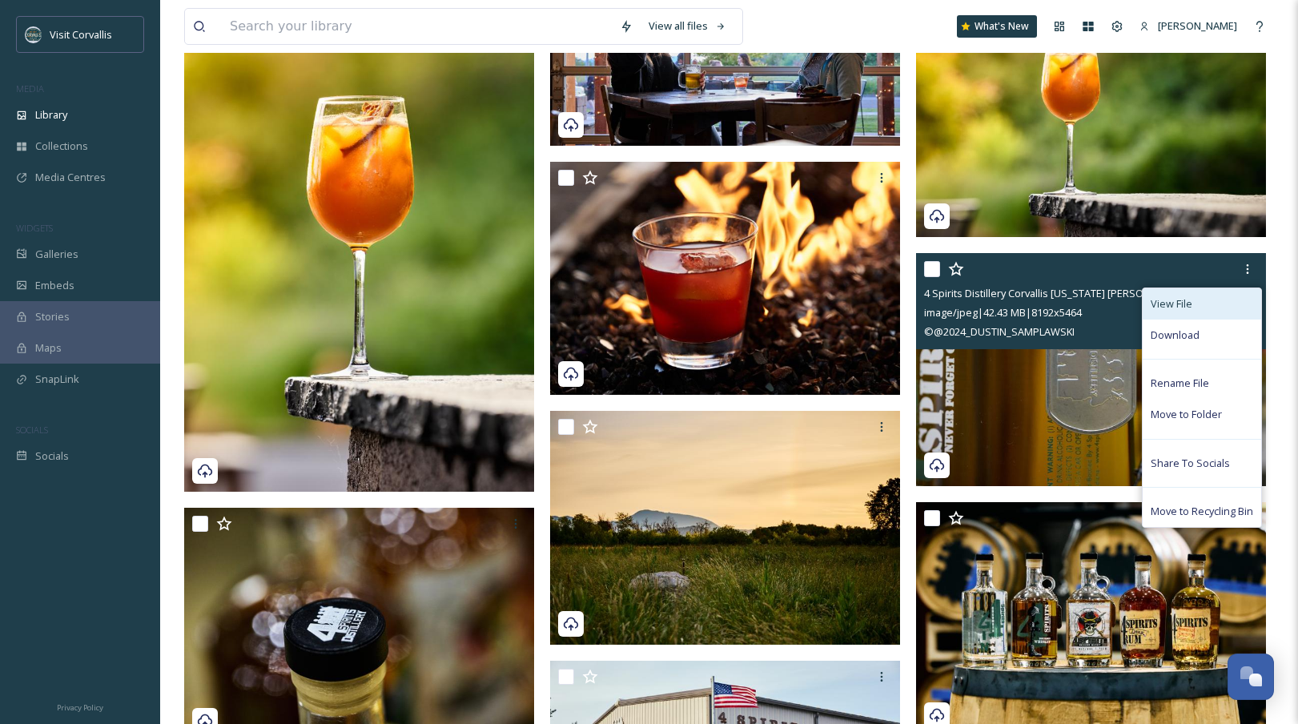
click at [1184, 305] on span "View File" at bounding box center [1172, 303] width 42 height 15
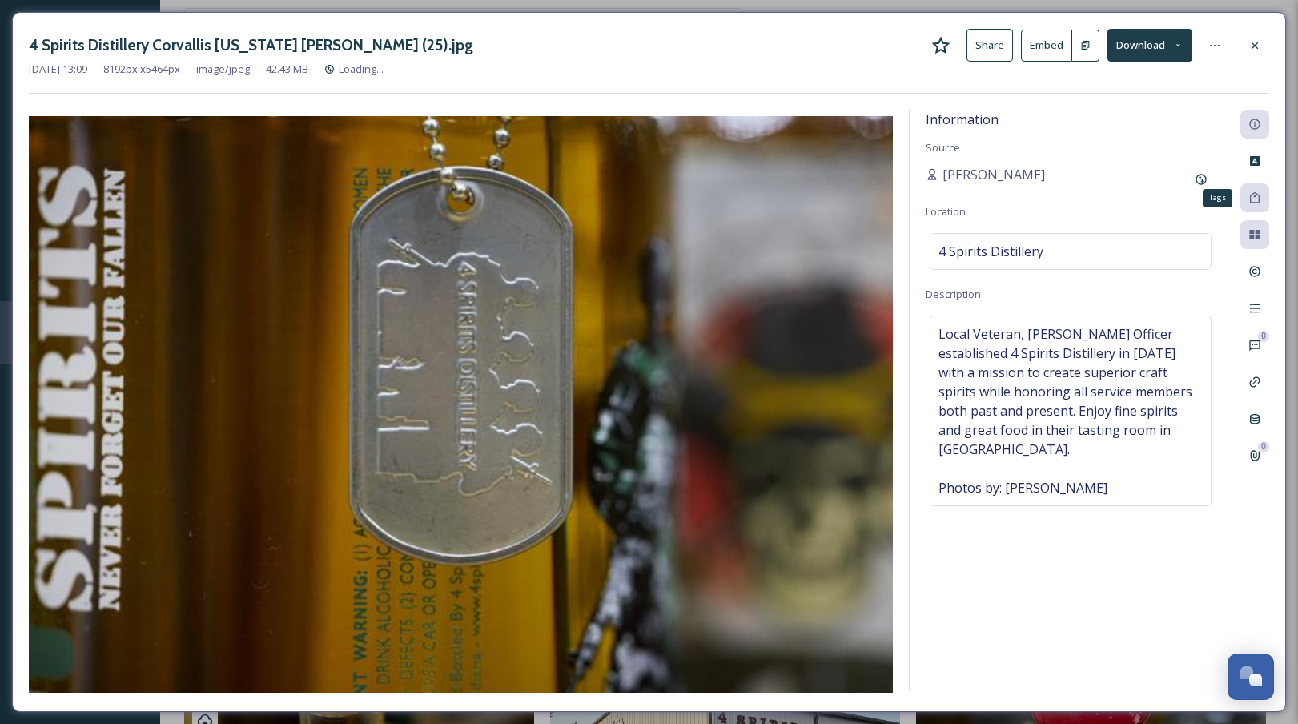
click at [1253, 195] on icon at bounding box center [1255, 197] width 10 height 11
click at [1257, 204] on icon at bounding box center [1255, 197] width 13 height 13
click at [1252, 344] on icon at bounding box center [1255, 345] width 13 height 13
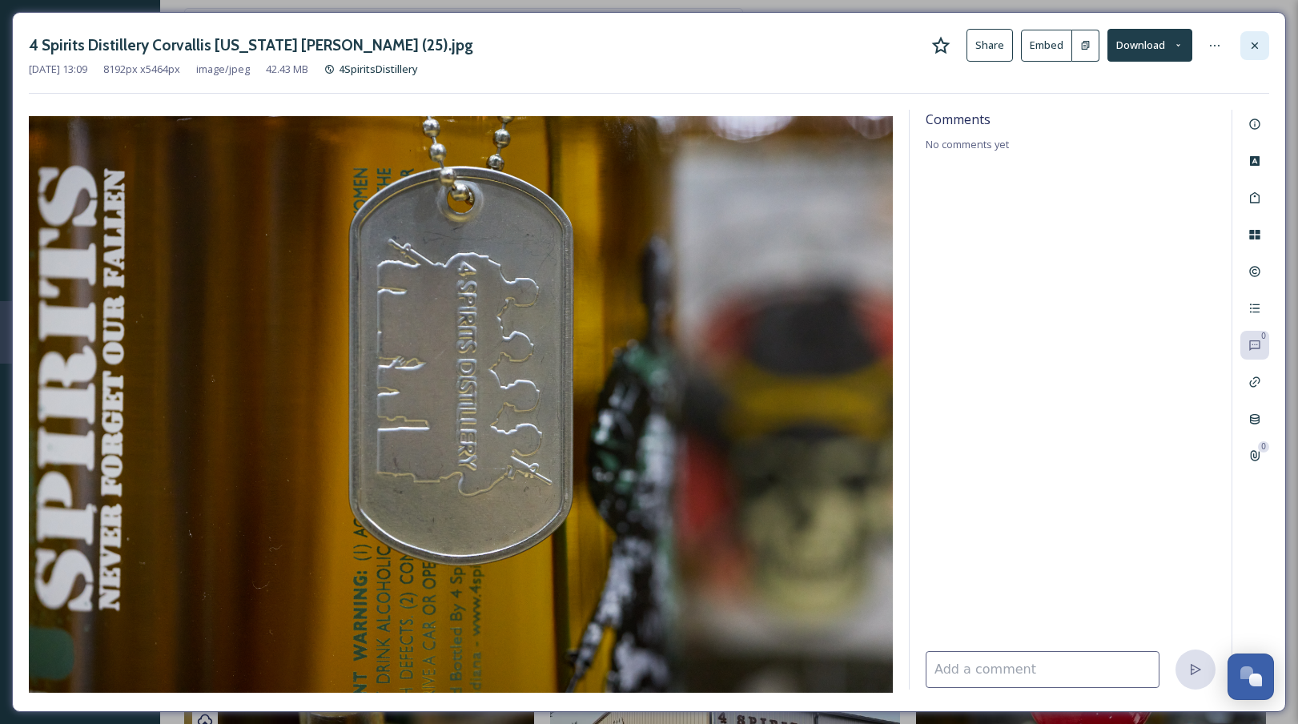
click at [1261, 46] on icon at bounding box center [1255, 45] width 13 height 13
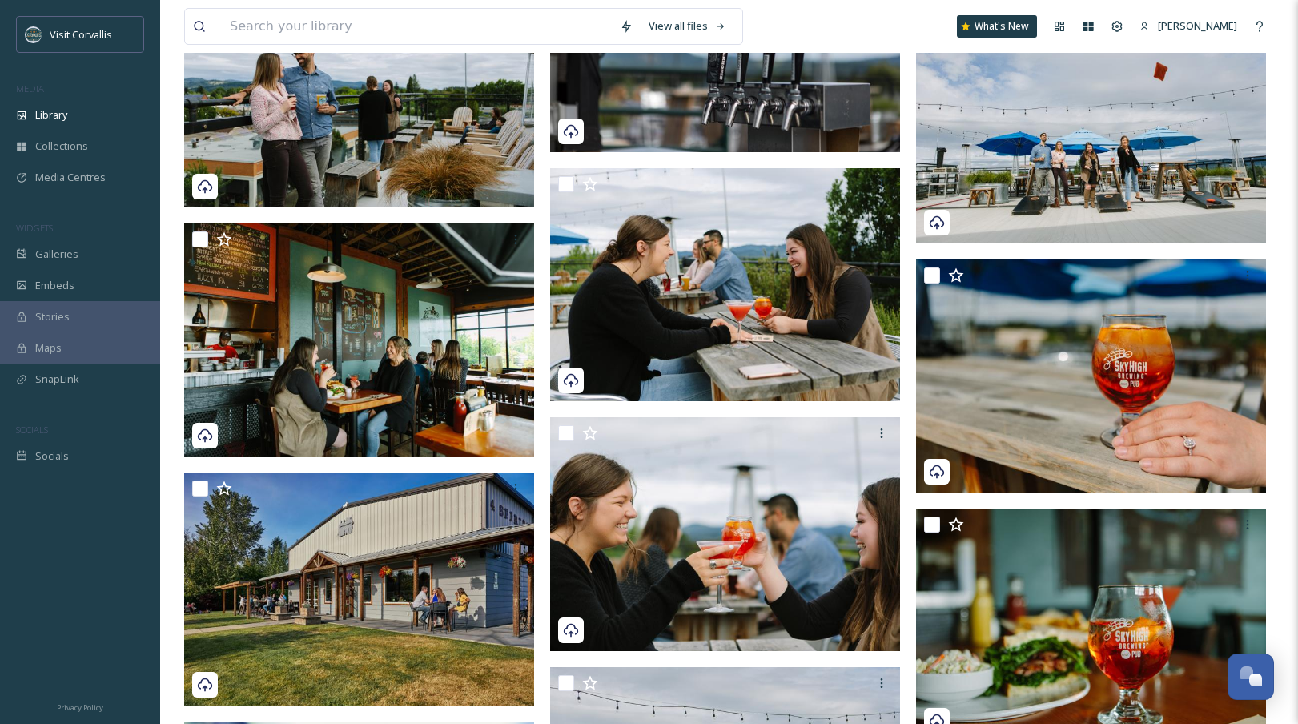
scroll to position [4906, 0]
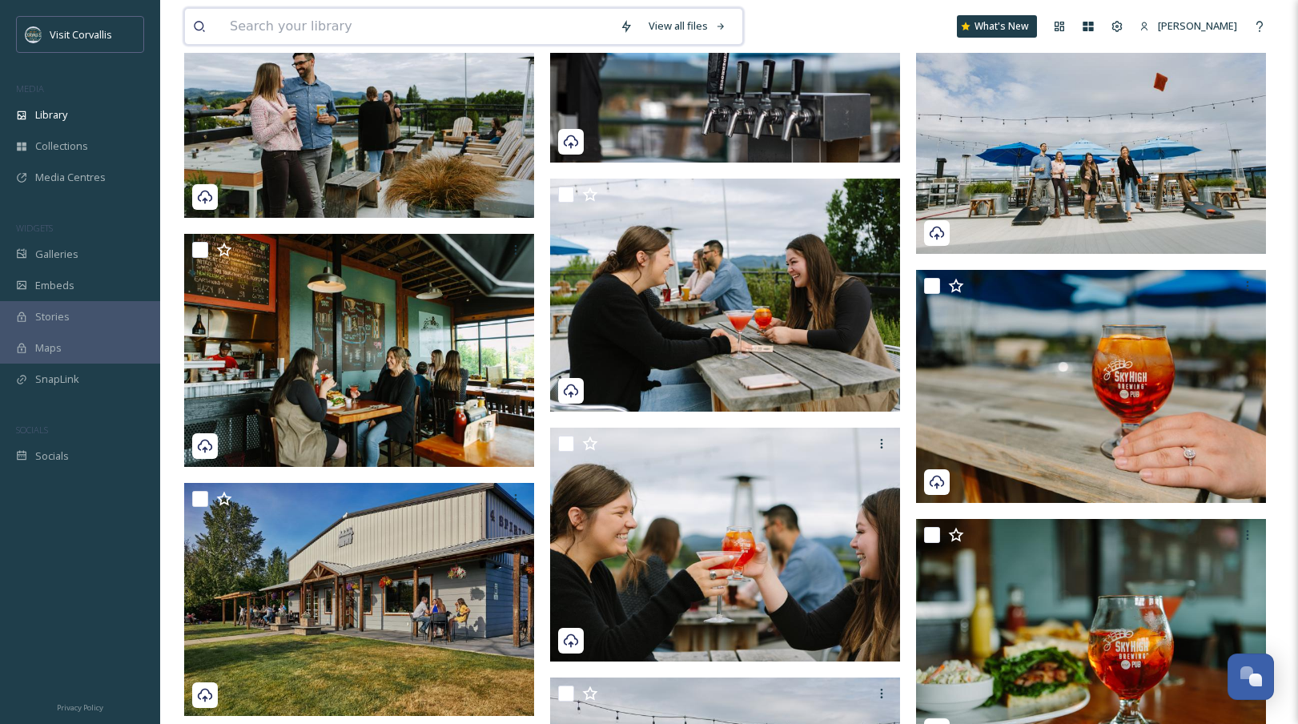
drag, startPoint x: 304, startPoint y: 13, endPoint x: 300, endPoint y: 21, distance: 9.3
click at [304, 13] on input at bounding box center [417, 26] width 390 height 35
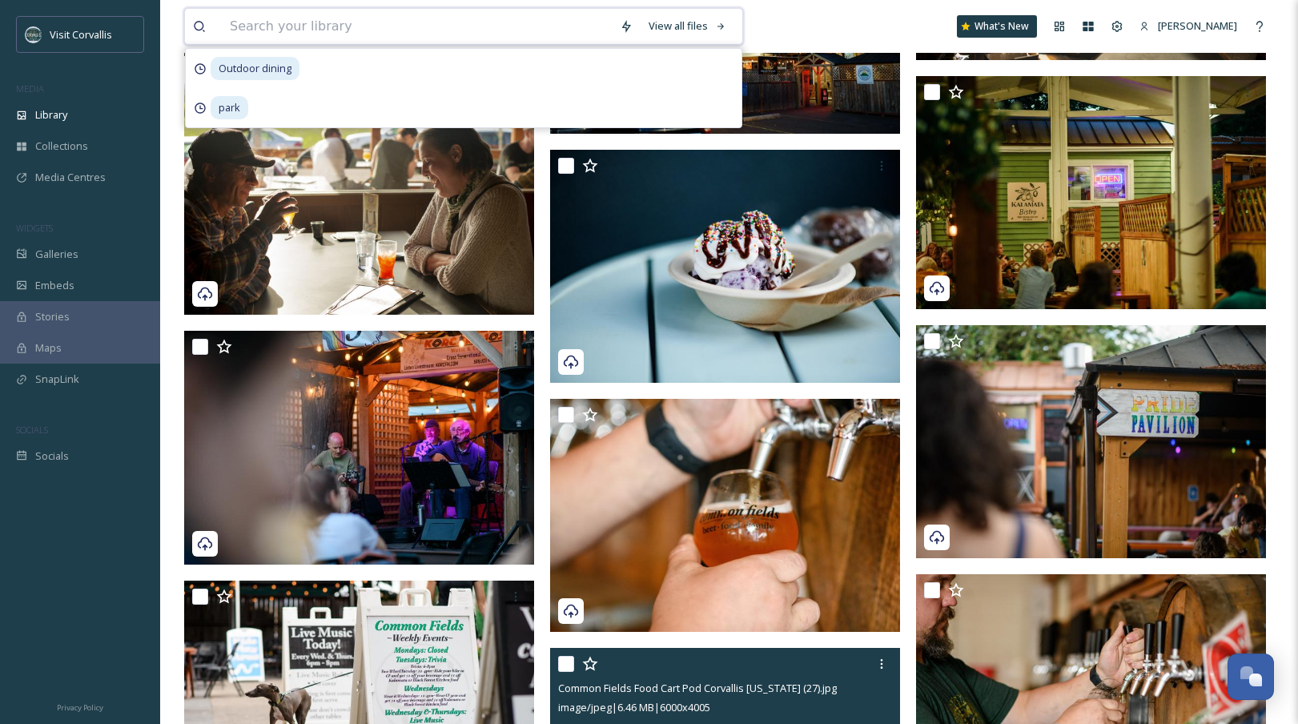
scroll to position [0, 0]
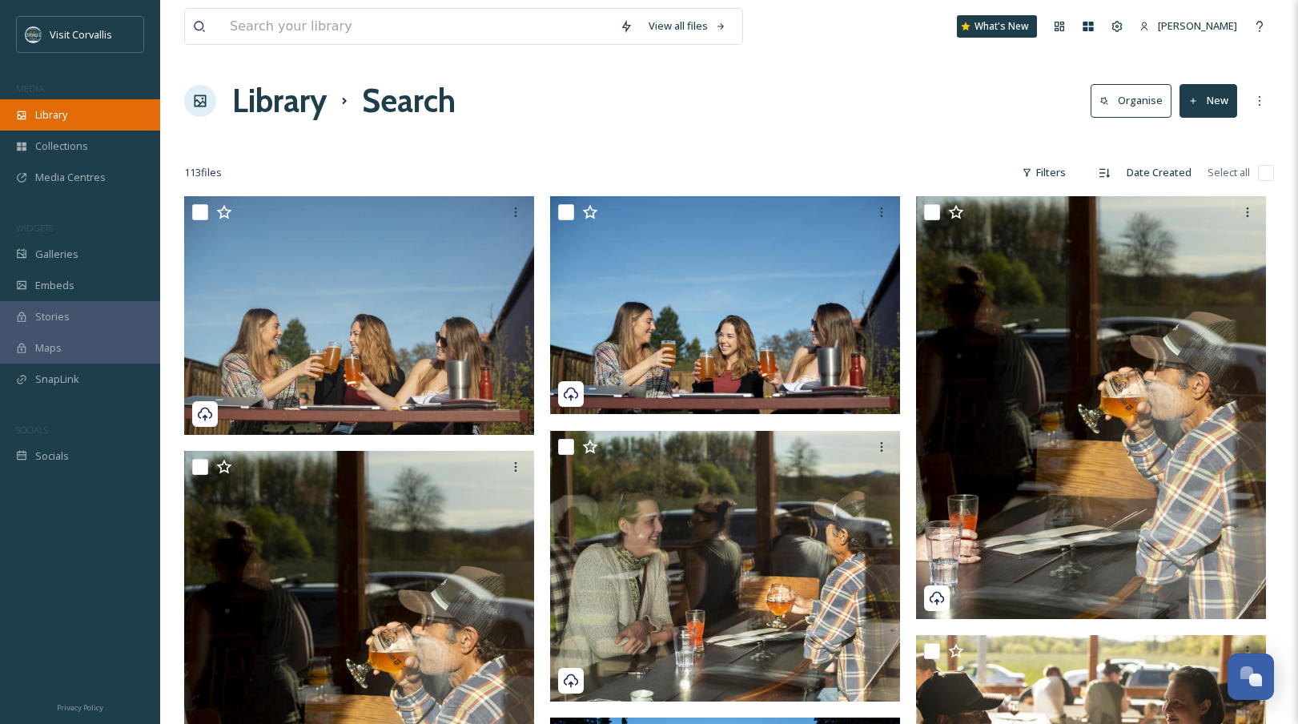
click at [72, 120] on div "Library" at bounding box center [80, 114] width 160 height 31
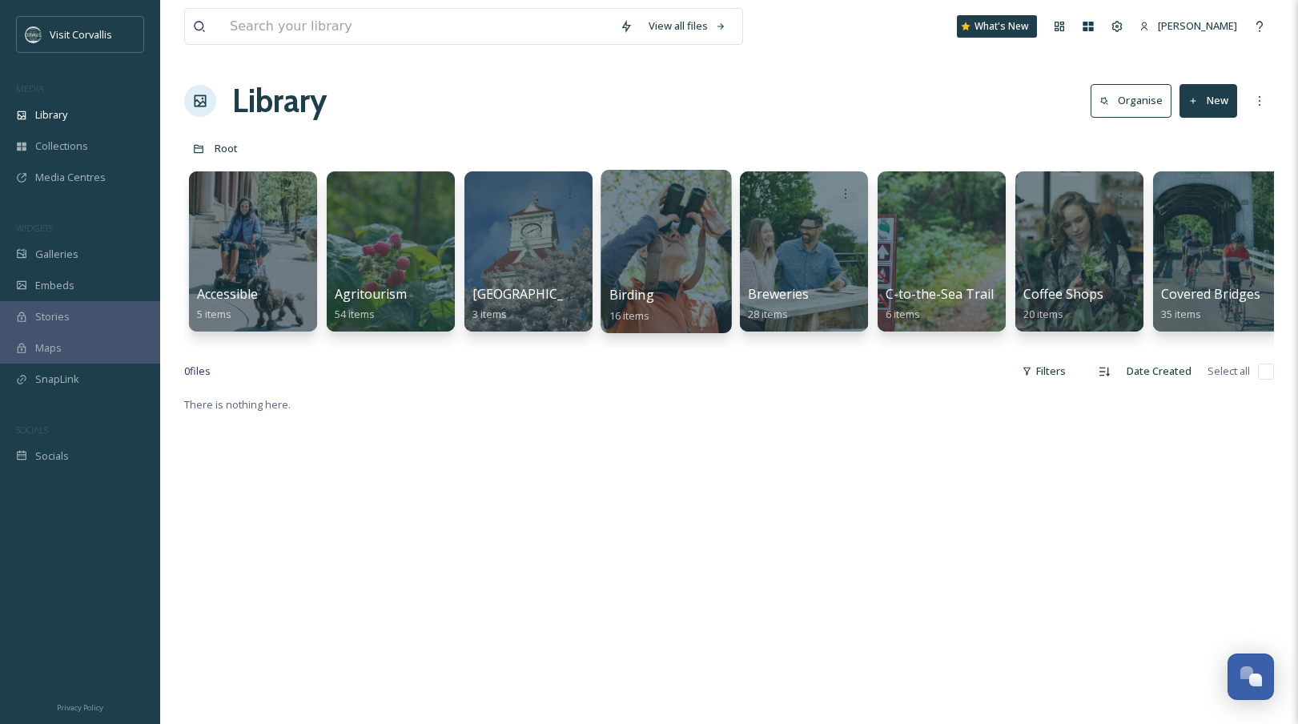
click at [641, 232] on div at bounding box center [666, 251] width 131 height 163
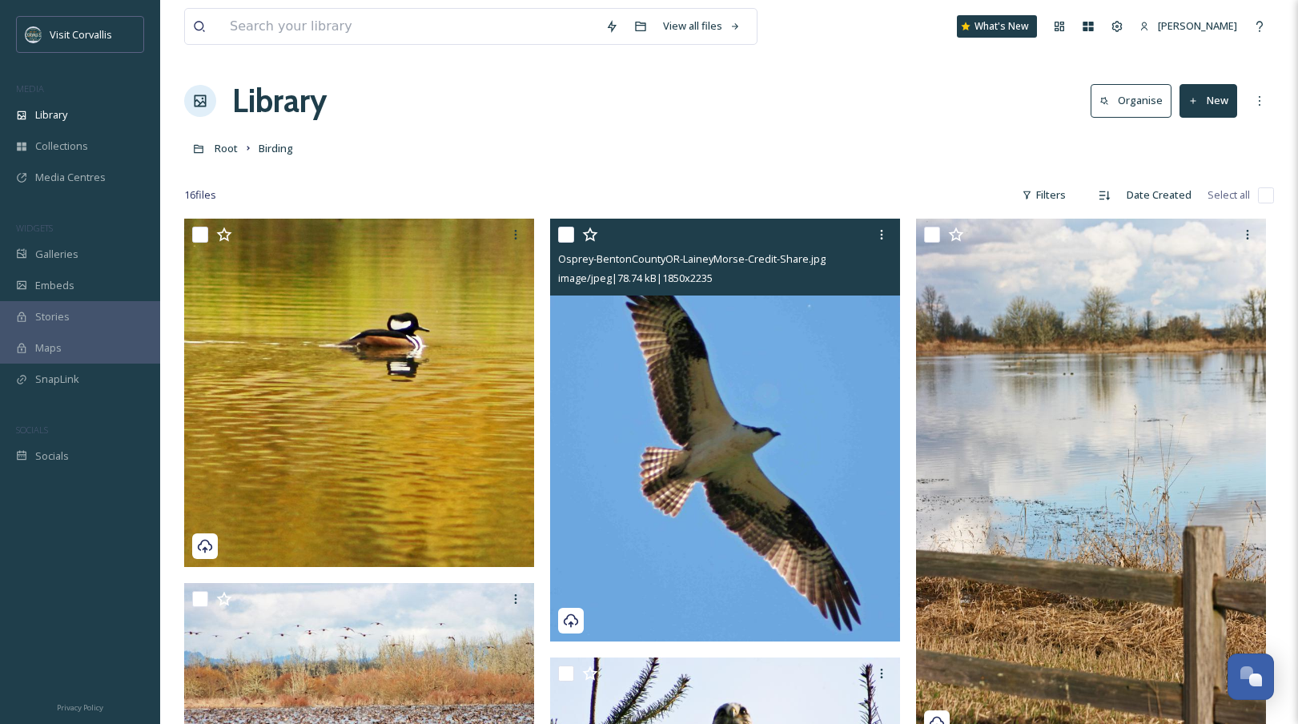
click at [566, 231] on input "checkbox" at bounding box center [566, 235] width 16 height 16
checkbox input "true"
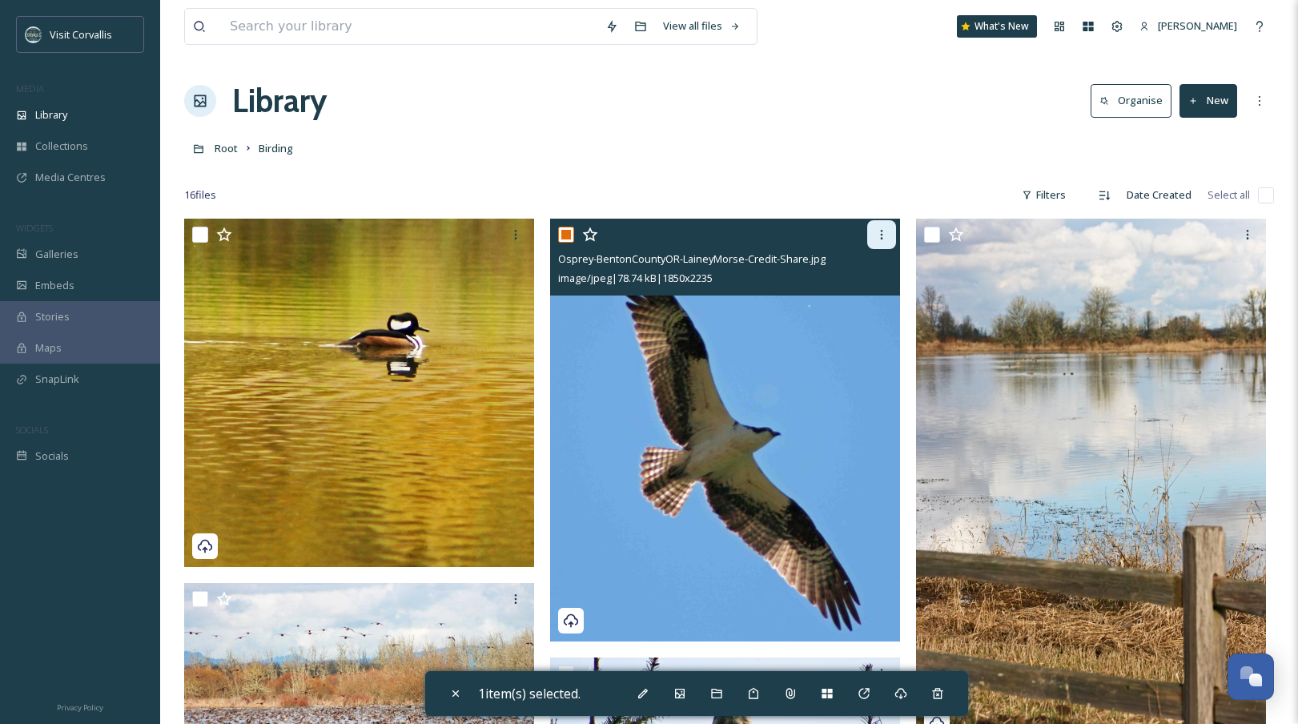
click at [882, 234] on icon at bounding box center [882, 235] width 2 height 10
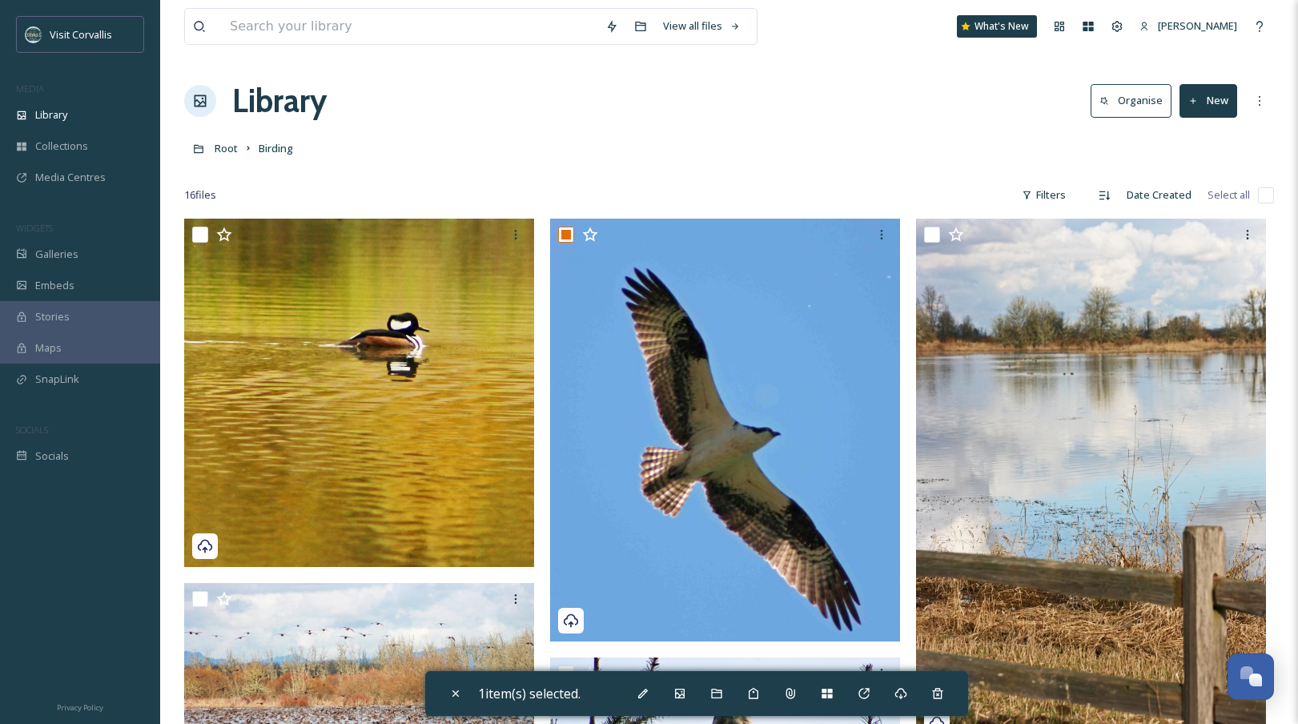
click at [792, 123] on div "Library Organise New" at bounding box center [729, 101] width 1090 height 48
click at [231, 151] on span "Root" at bounding box center [226, 148] width 23 height 14
